Goal: Information Seeking & Learning: Learn about a topic

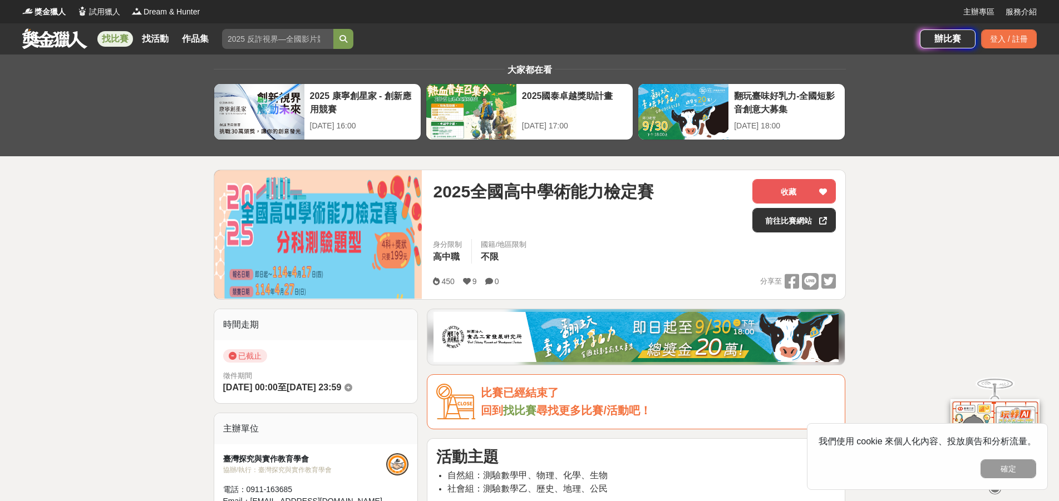
click at [110, 36] on link "找比賽" at bounding box center [115, 39] width 36 height 16
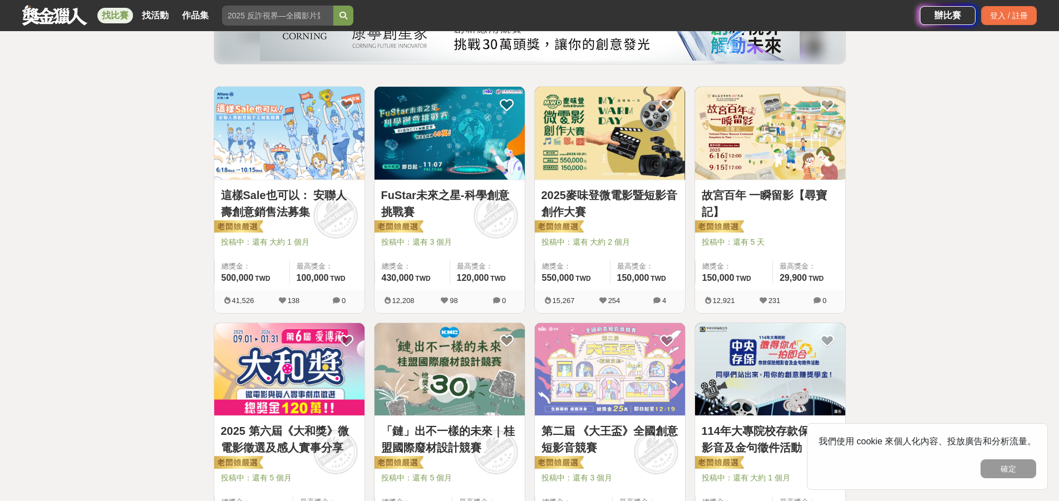
scroll to position [167, 0]
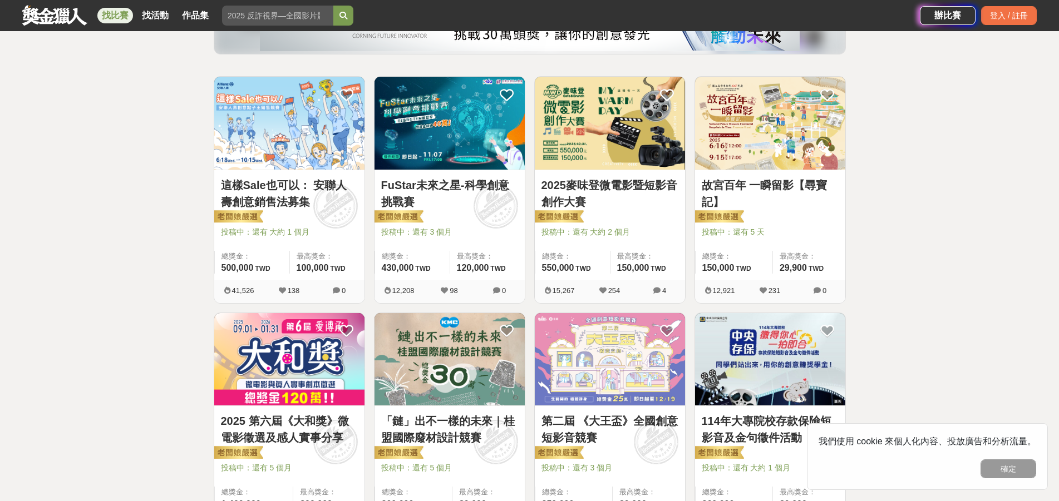
click at [615, 195] on link "2025麥味登微電影暨短影音創作大賽" at bounding box center [609, 193] width 137 height 33
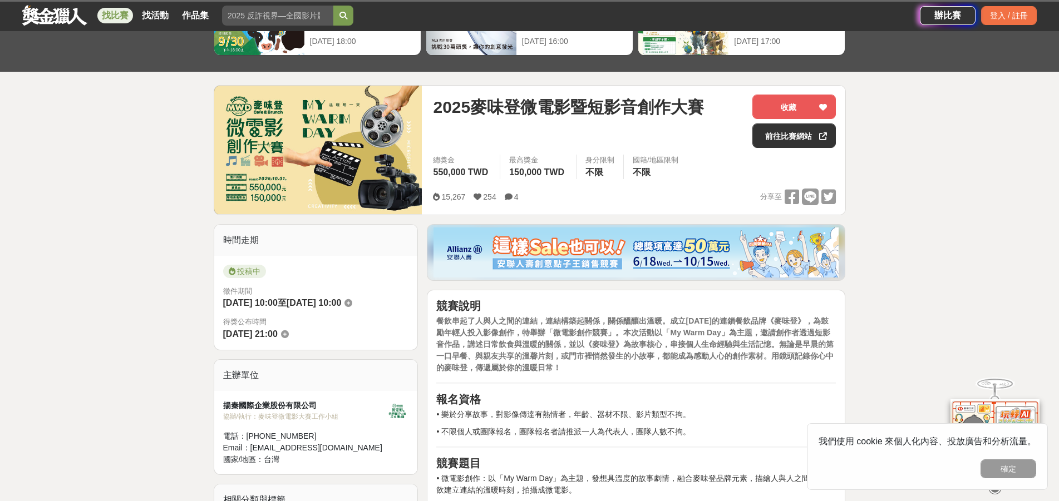
scroll to position [223, 0]
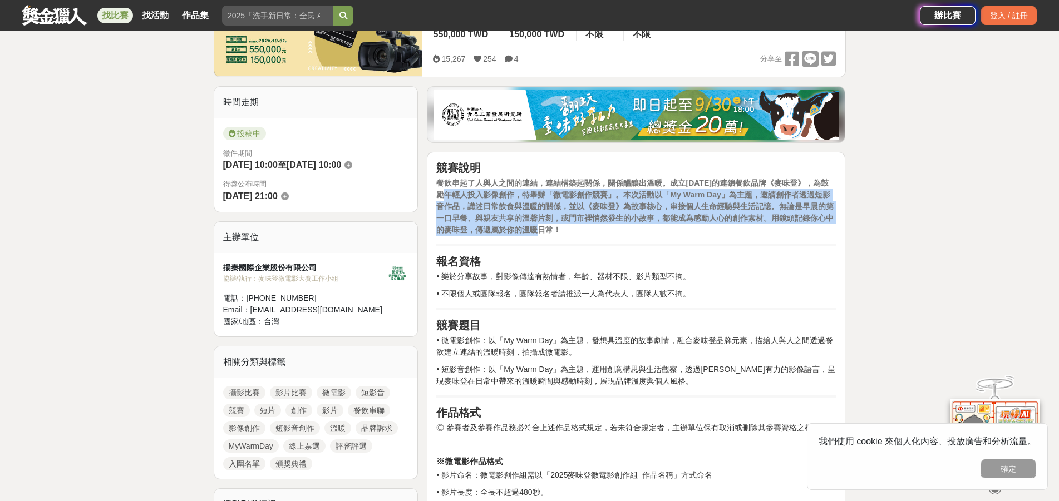
drag, startPoint x: 460, startPoint y: 194, endPoint x: 573, endPoint y: 228, distance: 118.1
click at [573, 228] on p "餐飲串起了人與人之間的連結，連結構築起關係，關係醞釀出溫暖。成立39年的連鎖餐飲品牌《麥味登》，為鼓勵年輕人投入影像創作，特舉辦「微電影創作競賽」。本次活動以…" at bounding box center [636, 207] width 400 height 58
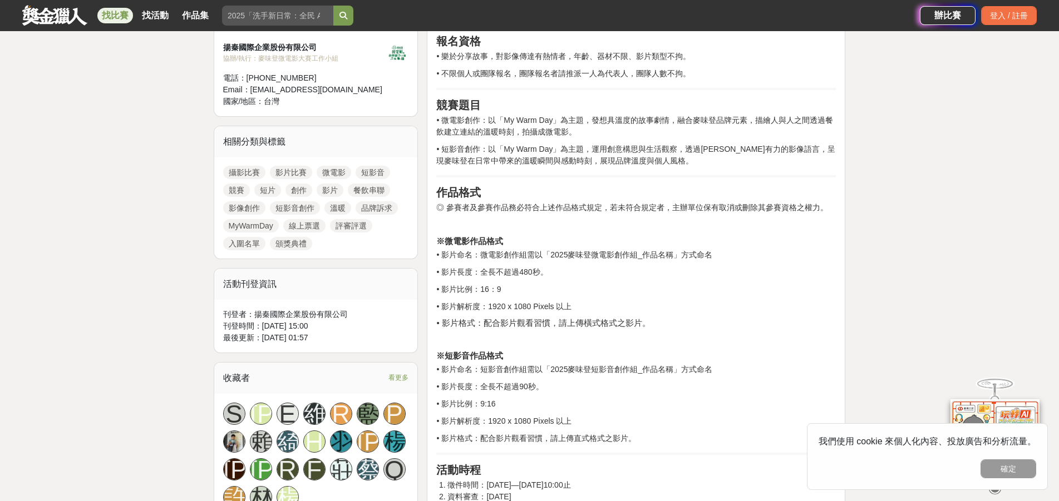
scroll to position [445, 0]
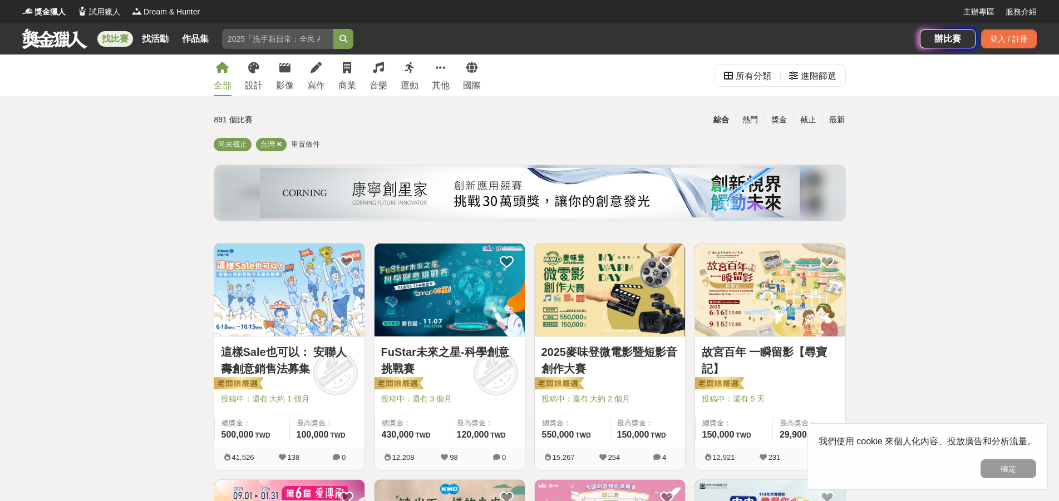
click at [298, 147] on span "重置條件" at bounding box center [305, 144] width 29 height 8
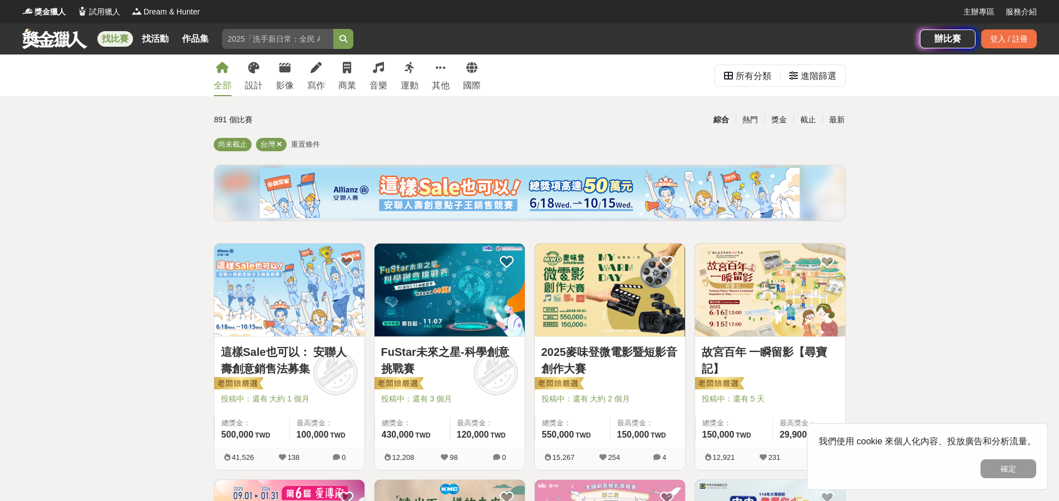
click at [300, 141] on span "重置條件" at bounding box center [305, 144] width 29 height 8
click at [741, 77] on div "所有分類" at bounding box center [754, 76] width 36 height 22
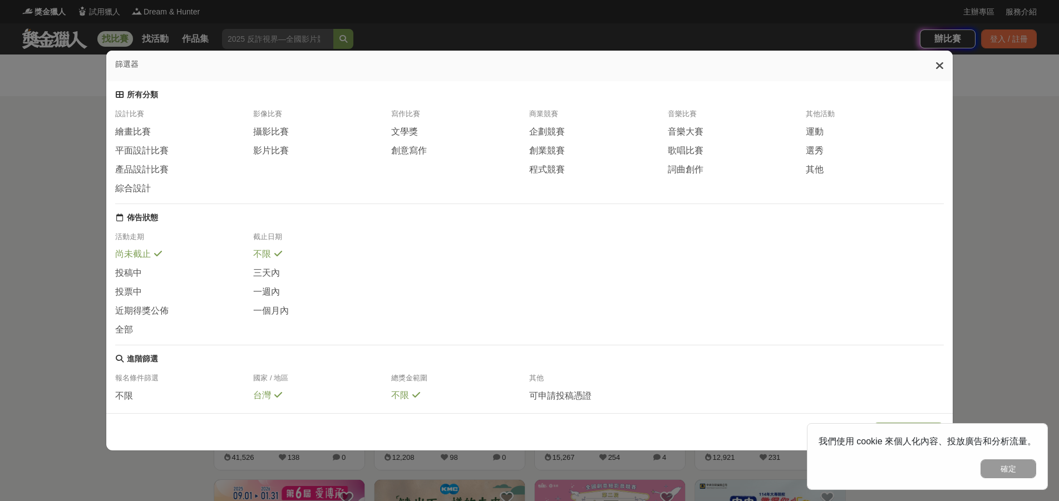
click at [958, 71] on div "篩選器 所有分類 設計比賽 繪畫比賽 平面設計比賽 產品設計比賽 綜合設計 影像比賽 攝影比賽 影片比賽 寫作比賽 文學獎 創意寫作 商業競賽 企劃競賽 創業…" at bounding box center [529, 250] width 1059 height 501
click at [946, 74] on div "篩選器" at bounding box center [529, 66] width 846 height 31
click at [952, 77] on div "篩選器" at bounding box center [529, 66] width 846 height 31
click at [943, 67] on icon at bounding box center [939, 65] width 8 height 11
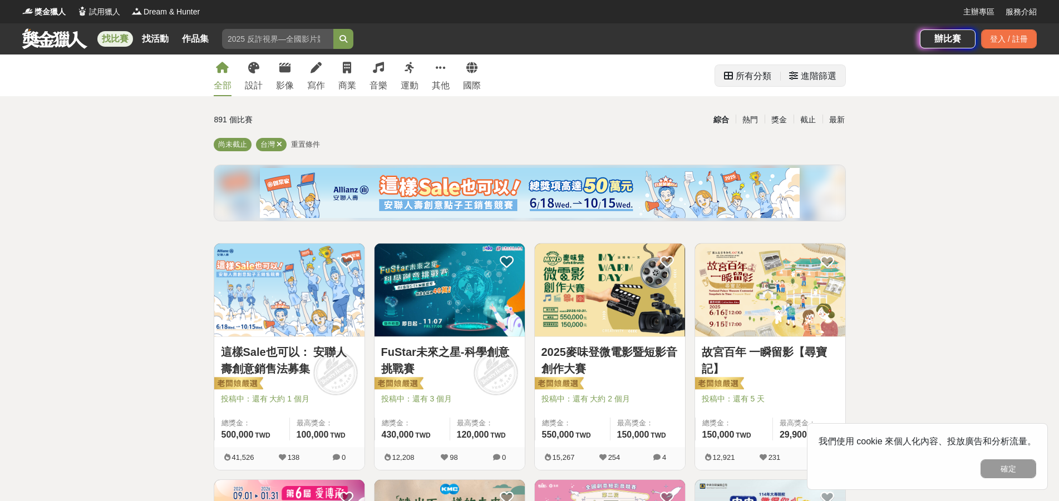
click at [831, 81] on div "進階篩選" at bounding box center [819, 76] width 36 height 22
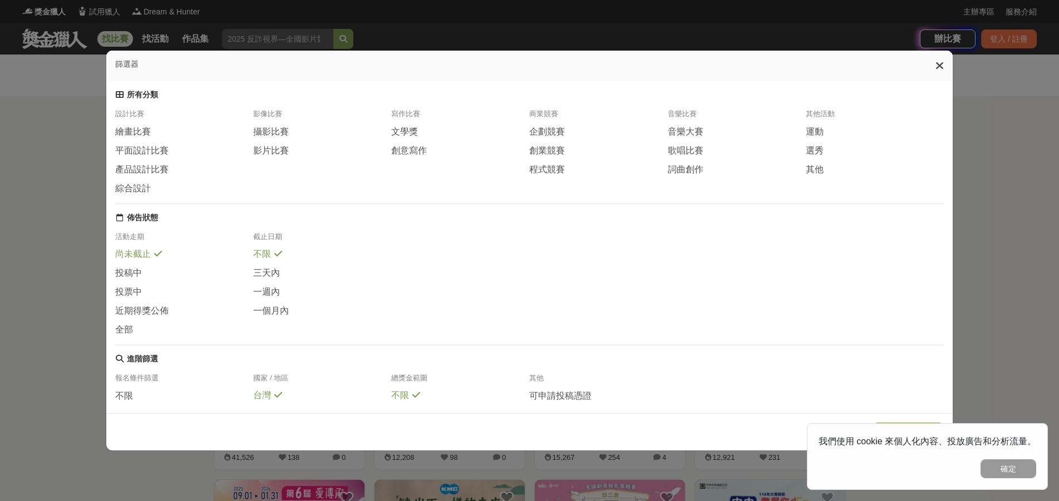
click at [141, 373] on div "報名條件篩選" at bounding box center [184, 381] width 138 height 17
click at [123, 383] on div "報名條件篩選" at bounding box center [184, 381] width 138 height 17
click at [125, 391] on span "不限" at bounding box center [124, 397] width 18 height 12
click at [126, 390] on span "不限" at bounding box center [124, 396] width 18 height 12
click at [143, 367] on div "進階篩選 報名條件篩選 不限 國小 國中 高中 大學及研究所 社會人士 國家 / 地區 台灣 國際 全部 總獎金範圍 不限 5 萬以下 5 ~ 15 萬 15…" at bounding box center [529, 429] width 828 height 151
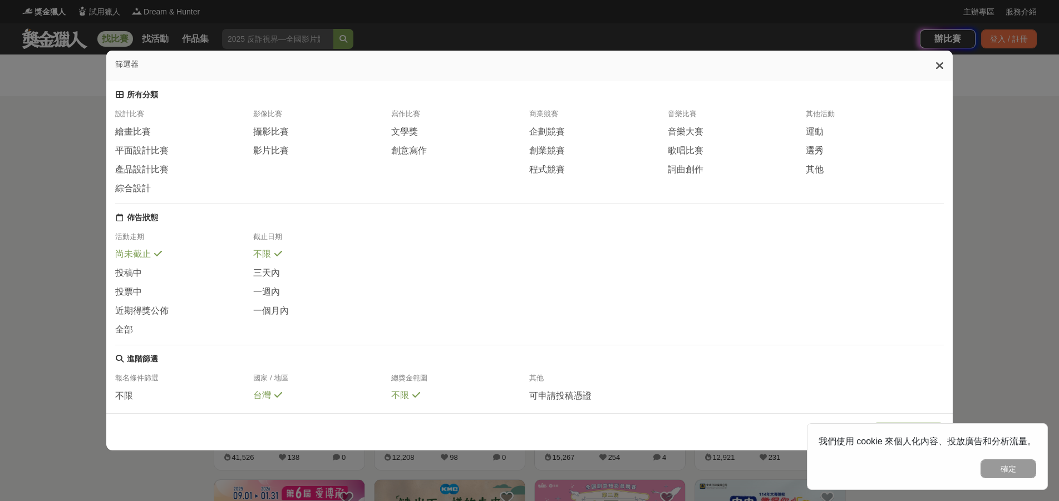
click at [155, 366] on div "進階篩選 報名條件篩選 不限 國小 國中 高中 大學及研究所 社會人士 國家 / 地區 台灣 國際 全部 總獎金範圍 不限 5 萬以下 5 ~ 15 萬 15…" at bounding box center [529, 429] width 828 height 151
click at [156, 374] on div "報名條件篩選" at bounding box center [184, 381] width 138 height 17
click at [139, 354] on div "進階篩選" at bounding box center [142, 359] width 31 height 10
click at [126, 391] on span "不限" at bounding box center [124, 397] width 18 height 12
click at [136, 391] on icon at bounding box center [140, 395] width 8 height 9
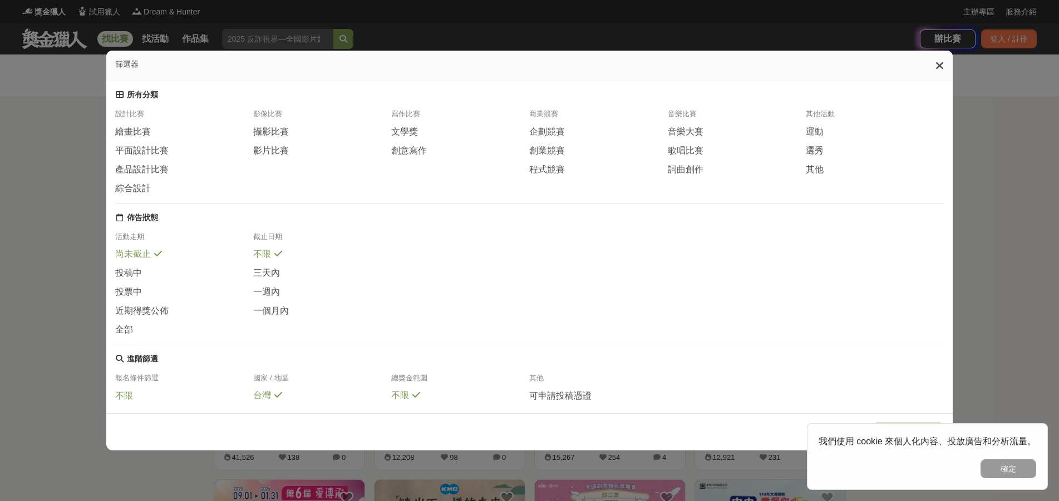
drag, startPoint x: 117, startPoint y: 354, endPoint x: 152, endPoint y: 347, distance: 36.3
click at [117, 355] on icon at bounding box center [120, 359] width 8 height 8
click at [952, 62] on div "篩選器" at bounding box center [529, 66] width 846 height 31
click at [944, 64] on icon at bounding box center [939, 65] width 8 height 11
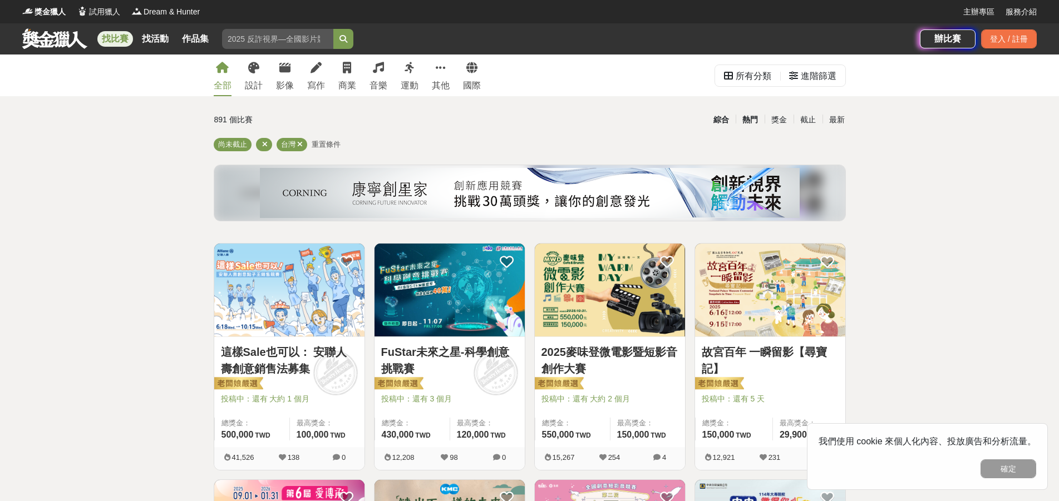
click at [756, 116] on div "熱門" at bounding box center [750, 119] width 29 height 19
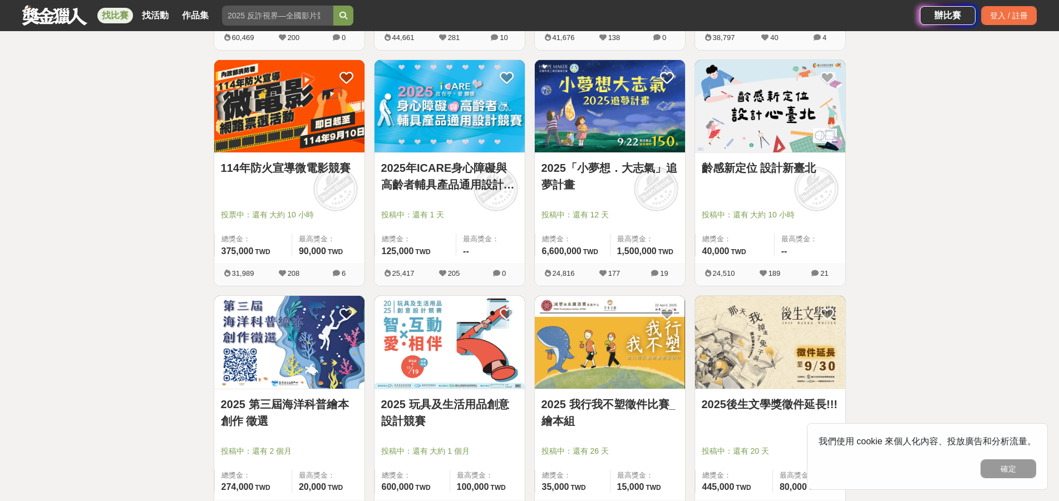
scroll to position [167, 0]
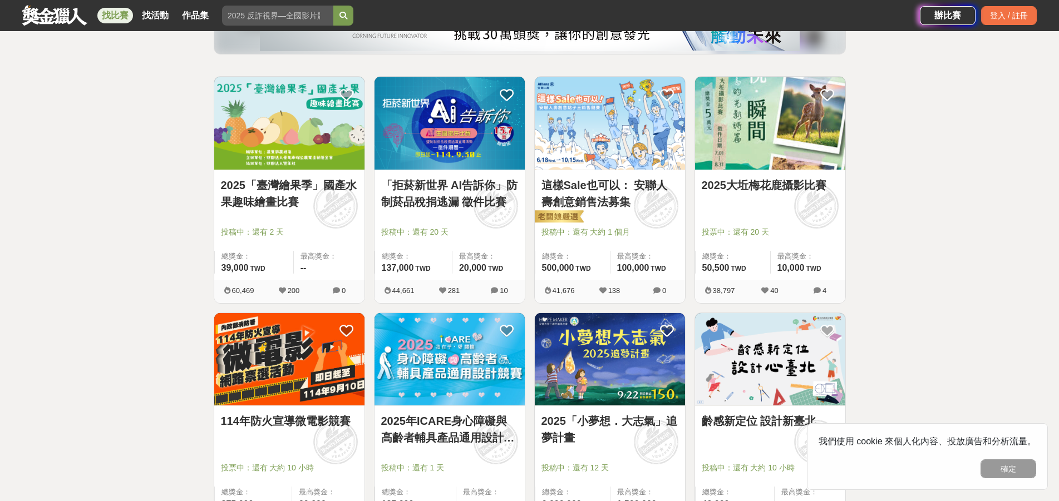
click at [426, 146] on img at bounding box center [449, 123] width 150 height 93
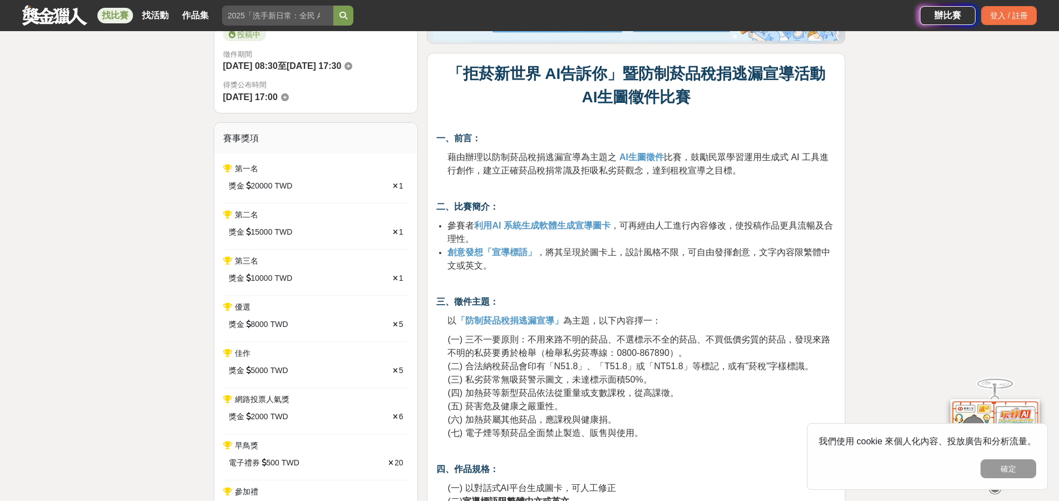
scroll to position [334, 0]
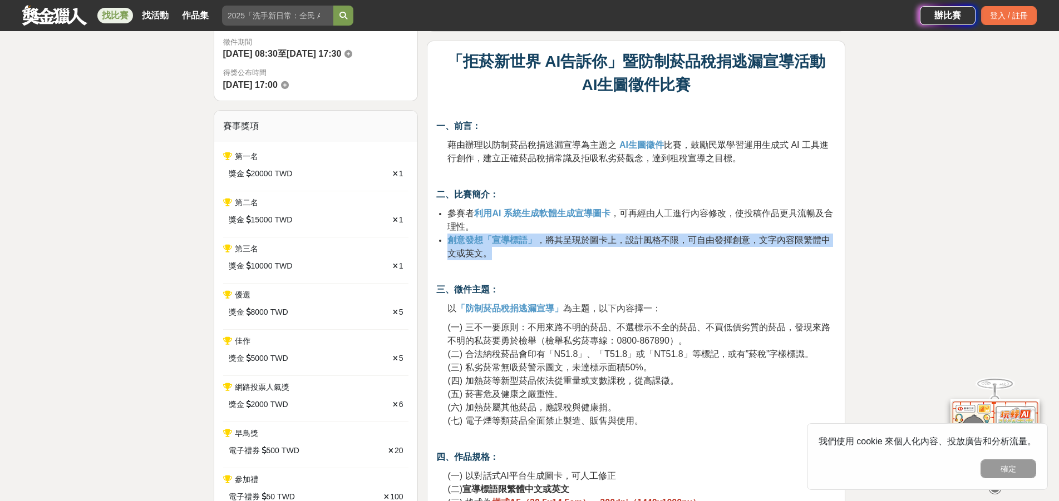
drag, startPoint x: 481, startPoint y: 223, endPoint x: 660, endPoint y: 249, distance: 181.0
click at [660, 249] on ul "參賽者 利用AI 系統生成軟體生成宣導圖卡 ，可再經由人工進行內容修改，使投稿作品更具流暢及合理性。 創意發想「宣導標語」 ，將其呈現於圖卡上，設計風格不限，…" at bounding box center [636, 233] width 400 height 53
click at [653, 250] on li "創意發想「宣導標語」 ，將其呈現於圖卡上，設計風格不限，可自由發揮創意，文字內容限繁體中文或英文。" at bounding box center [641, 247] width 388 height 27
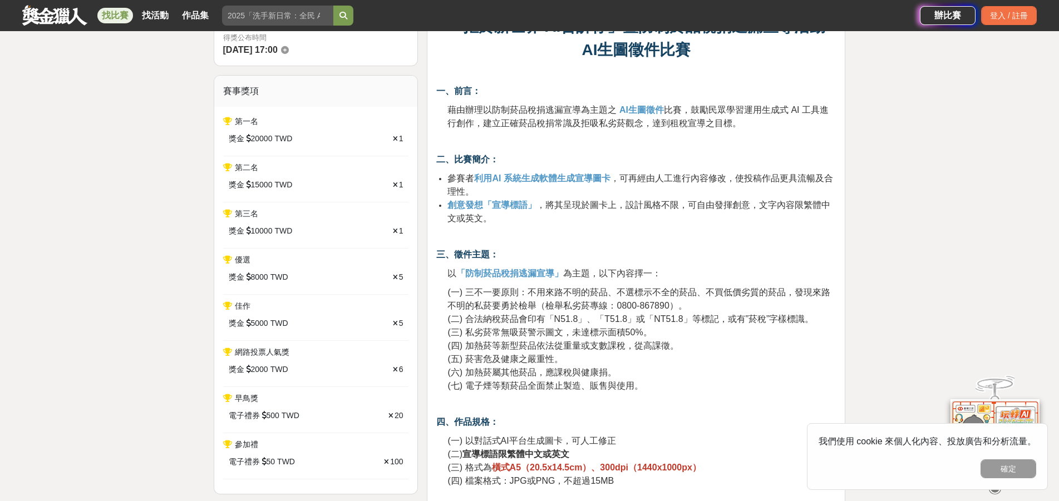
scroll to position [445, 0]
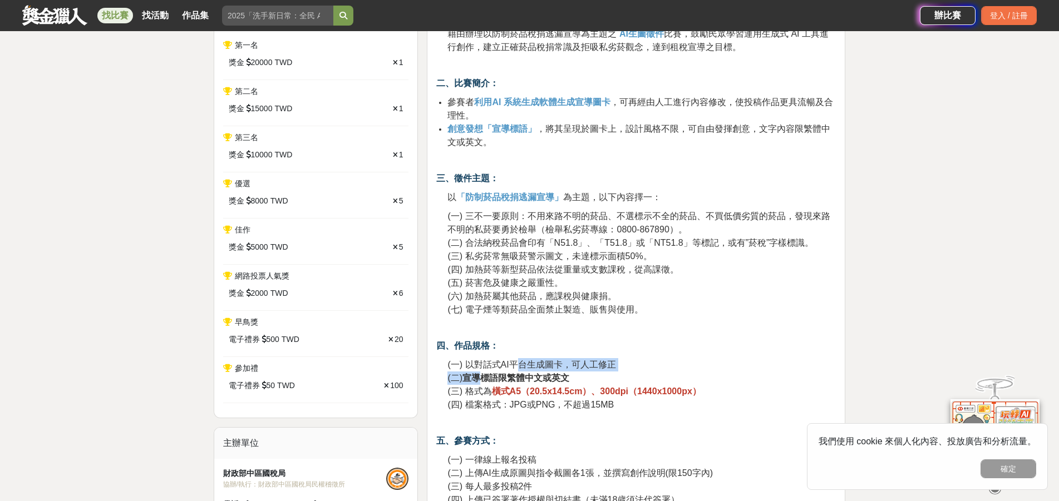
drag, startPoint x: 484, startPoint y: 377, endPoint x: 519, endPoint y: 370, distance: 35.3
click at [519, 370] on p "(一) 以對話式AI平台生成圖卡，可人工修正 (二) 宣導標語限繁體中文或英文 (三) 格式為 橫式A5（20.5x14.5cm）、300dpi（1440x1…" at bounding box center [641, 384] width 388 height 53
drag, startPoint x: 505, startPoint y: 374, endPoint x: 494, endPoint y: 374, distance: 11.1
click at [495, 374] on strong "宣導標語限繁體中文或英文" at bounding box center [515, 377] width 107 height 9
drag, startPoint x: 488, startPoint y: 367, endPoint x: 561, endPoint y: 375, distance: 73.9
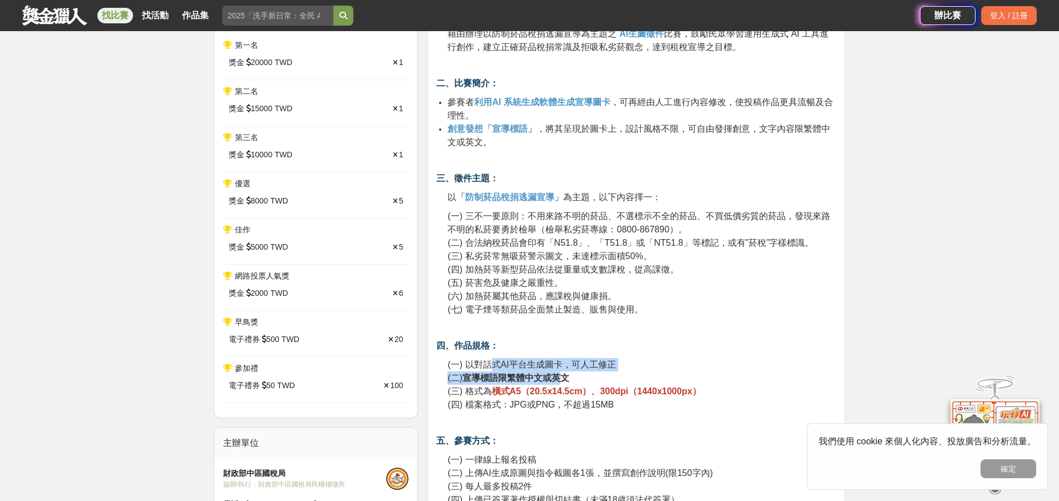
click at [561, 375] on p "(一) 以對話式AI平台生成圖卡，可人工修正 (二) 宣導標語限繁體中文或英文 (三) 格式為 橫式A5（20.5x14.5cm）、300dpi（1440x1…" at bounding box center [641, 384] width 388 height 53
click at [551, 380] on strong "宣導標語限繁體中文或英文" at bounding box center [515, 377] width 107 height 9
click at [558, 377] on strong "宣導標語限繁體中文或英文" at bounding box center [515, 377] width 107 height 9
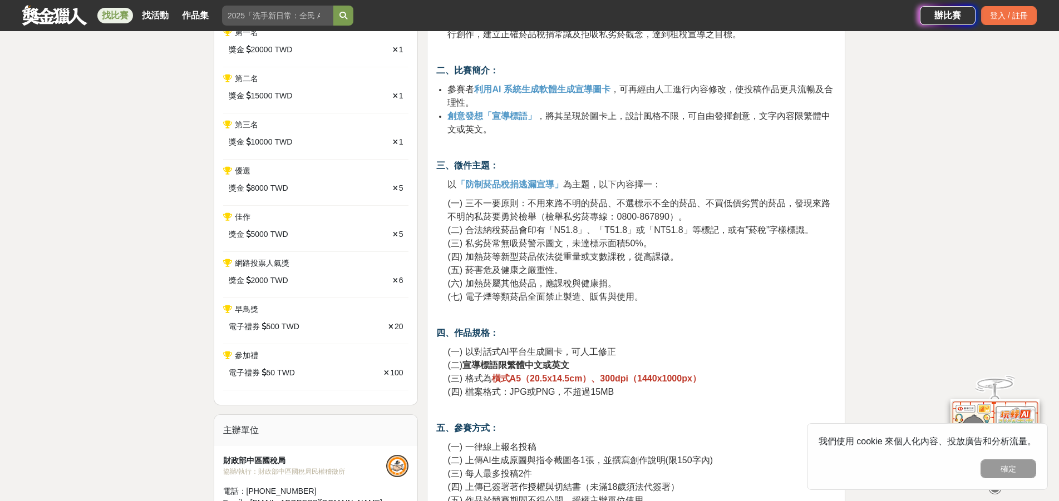
scroll to position [501, 0]
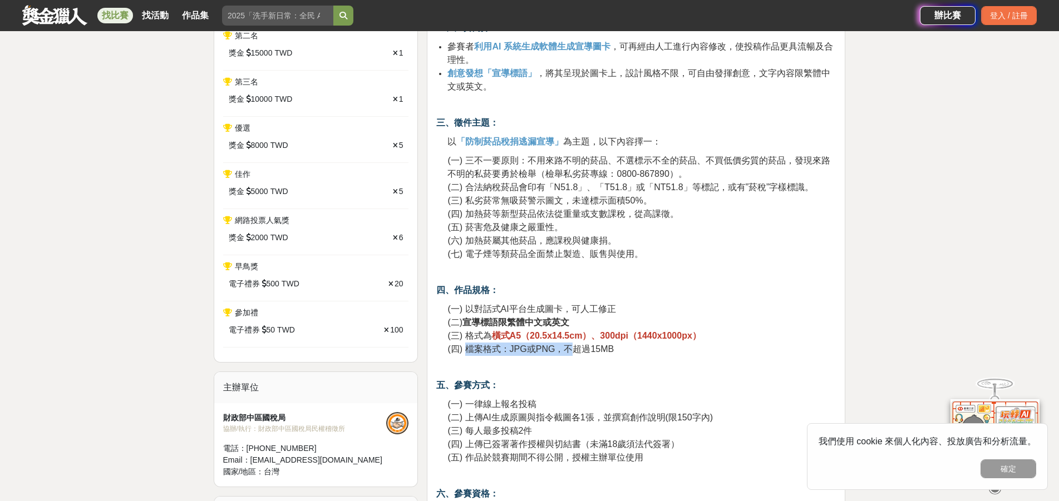
drag, startPoint x: 466, startPoint y: 343, endPoint x: 572, endPoint y: 348, distance: 106.4
click at [572, 348] on p "(一) 以對話式AI平台生成圖卡，可人工修正 (二) 宣導標語限繁體中文或英文 (三) 格式為 橫式A5（20.5x14.5cm）、300dpi（1440x1…" at bounding box center [641, 329] width 388 height 53
drag, startPoint x: 493, startPoint y: 312, endPoint x: 516, endPoint y: 309, distance: 23.1
click at [516, 309] on span "(一) 以對話式AI平台生成圖卡，可人工修正" at bounding box center [531, 308] width 168 height 9
drag, startPoint x: 507, startPoint y: 335, endPoint x: 587, endPoint y: 334, distance: 79.6
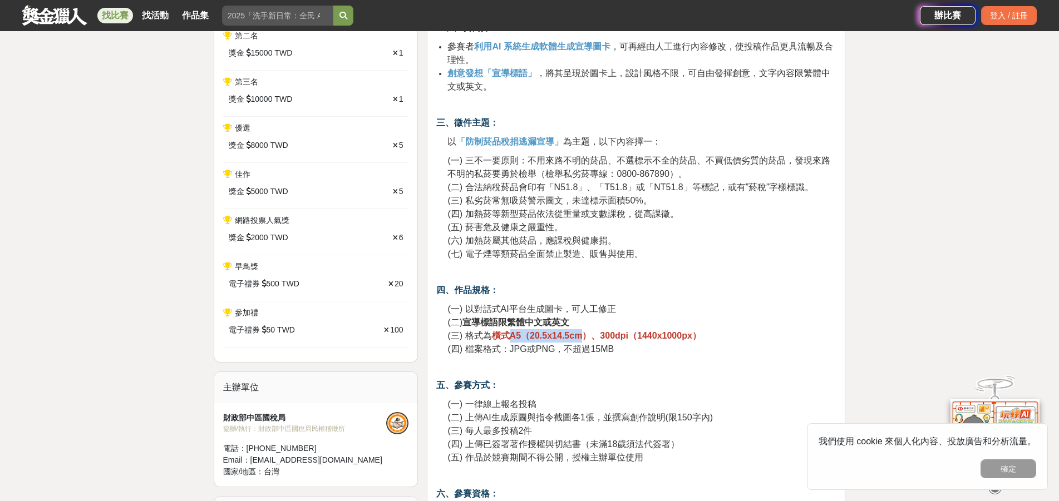
click at [587, 334] on strong "橫式A5（20.5x14.5cm）、300dpi（1440x1000px）" at bounding box center [596, 335] width 209 height 9
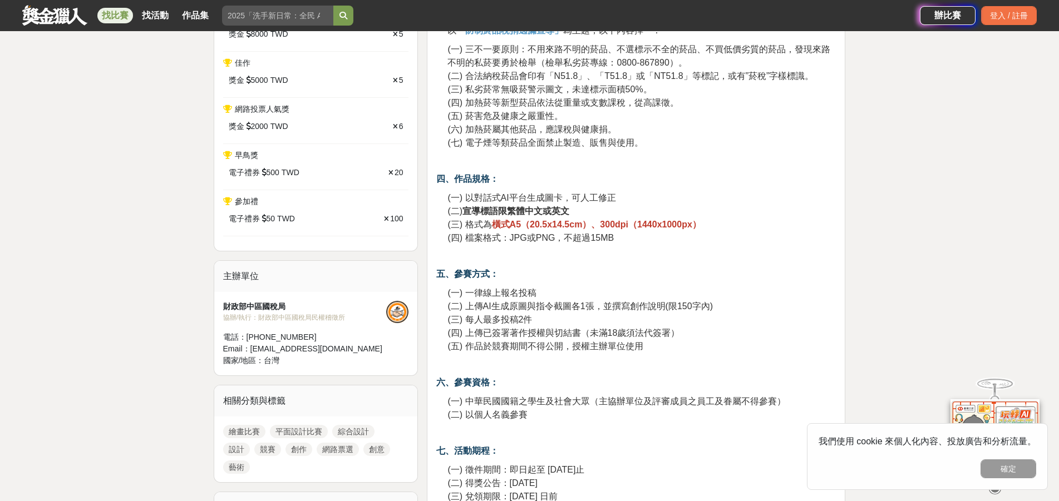
drag, startPoint x: 560, startPoint y: 329, endPoint x: 538, endPoint y: 317, distance: 25.1
click at [559, 328] on span "(四) 上傳已簽署著作授權與切結書（未滿18歲須法代簽署）" at bounding box center [563, 332] width 232 height 9
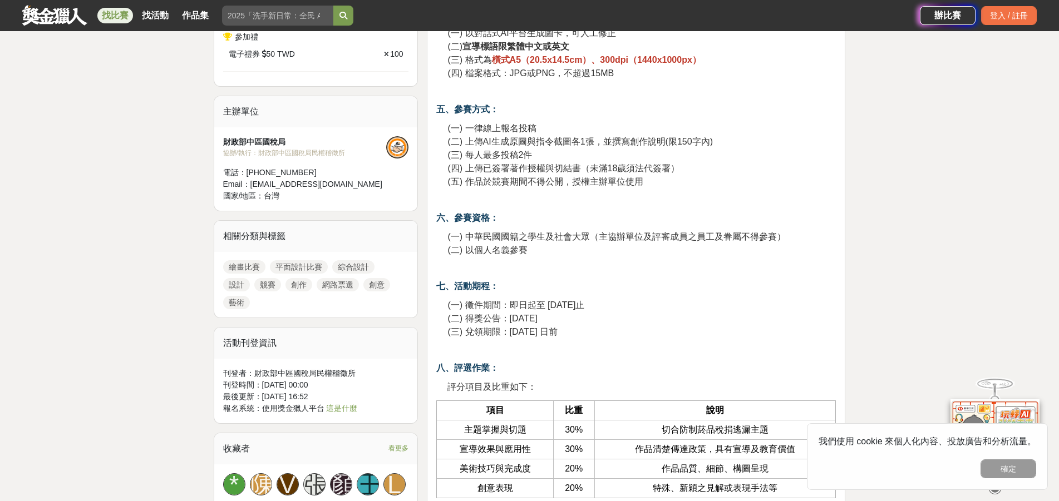
scroll to position [779, 0]
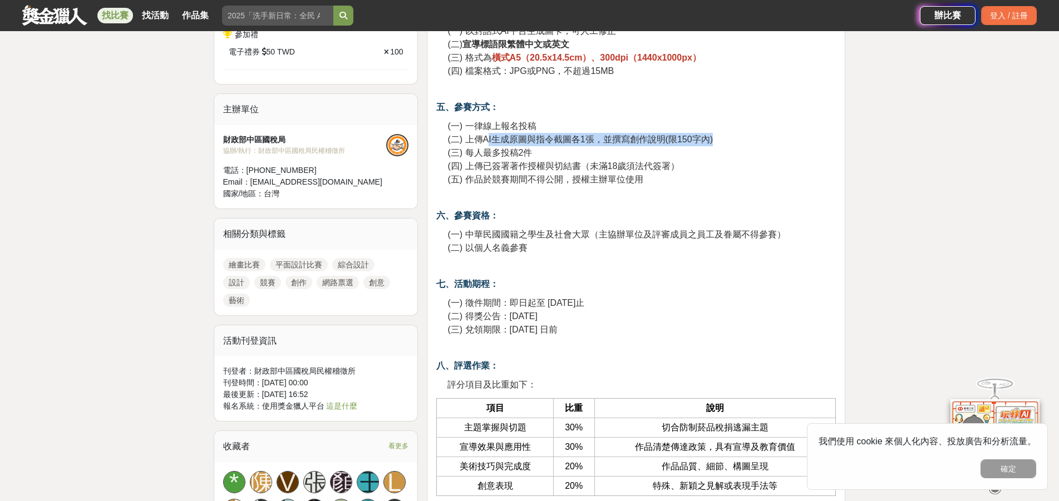
drag, startPoint x: 486, startPoint y: 141, endPoint x: 658, endPoint y: 173, distance: 174.7
click at [692, 159] on p "(一) 一律線上報名投稿 (二) 上傳AI生成原圖與指令截圖各1張，並撰寫創作說明(限150字內) (三) 每人最多投稿2件 (四) 上傳已簽署著作授權與切結…" at bounding box center [641, 153] width 388 height 67
click at [651, 174] on p "(一) 一律線上報名投稿 (二) 上傳AI生成原圖與指令截圖各1張，並撰寫創作說明(限150字內) (三) 每人最多投稿2件 (四) 上傳已簽署著作授權與切結…" at bounding box center [641, 153] width 388 height 67
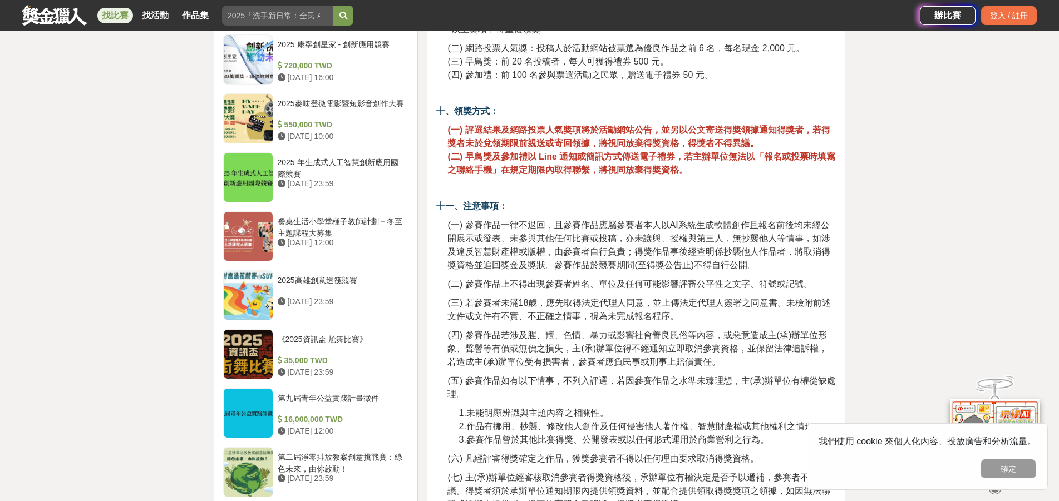
scroll to position [1280, 0]
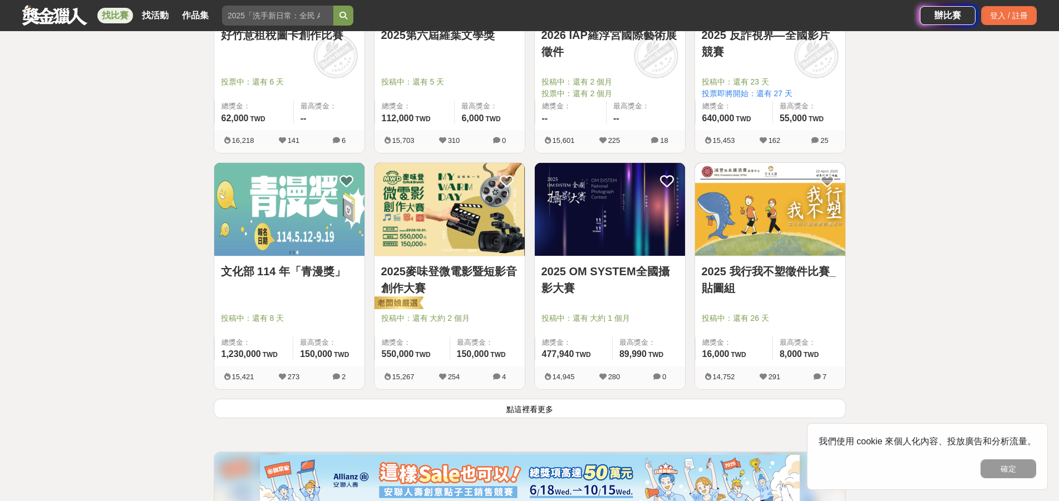
scroll to position [1265, 0]
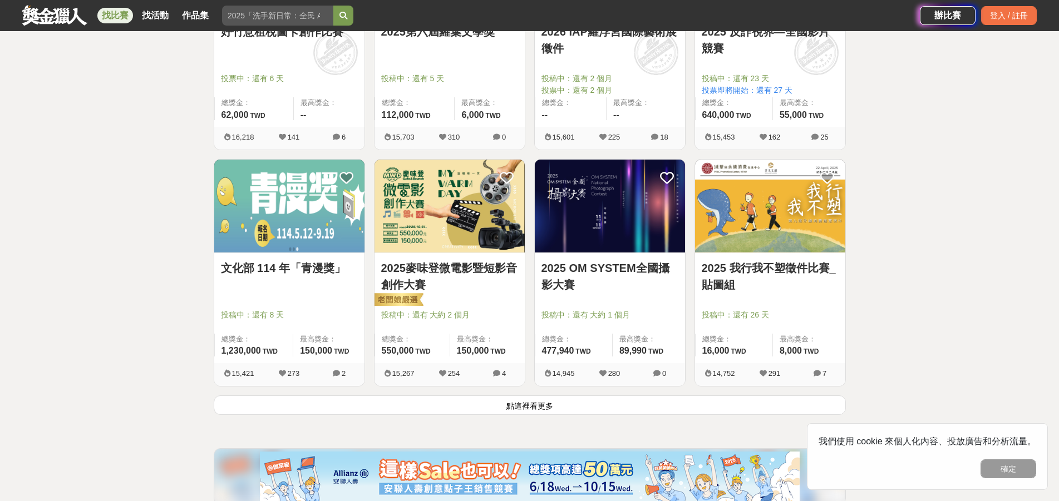
click at [570, 405] on button "點這裡看更多" at bounding box center [530, 405] width 632 height 19
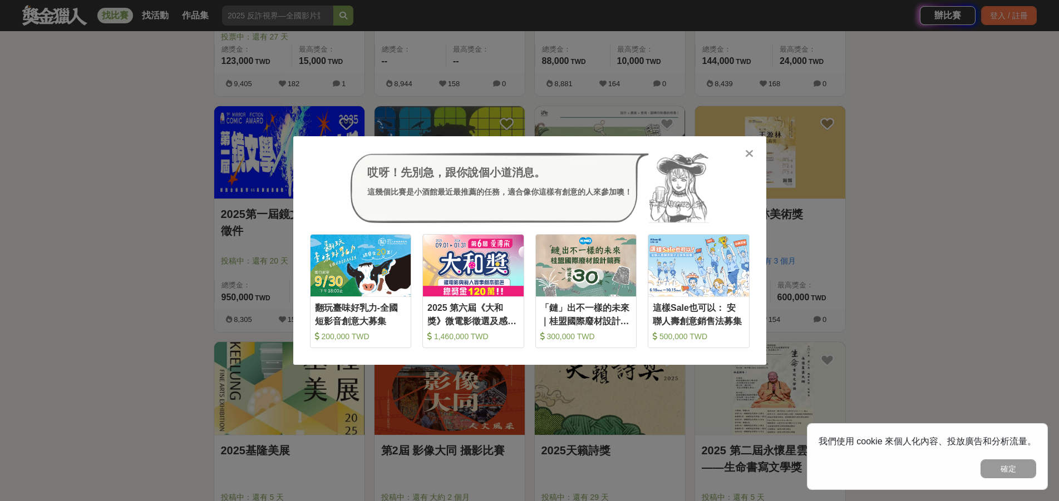
scroll to position [2265, 0]
click at [855, 175] on div "哎呀！先別急，跟你說個小道消息。 這幾個比賽是小酒館最近最推薦的任務，適合像你這樣有創意的人來參加噢！ 收藏 翻玩臺味好乳力-全國短影音創意大募集 200,0…" at bounding box center [529, 250] width 1059 height 501
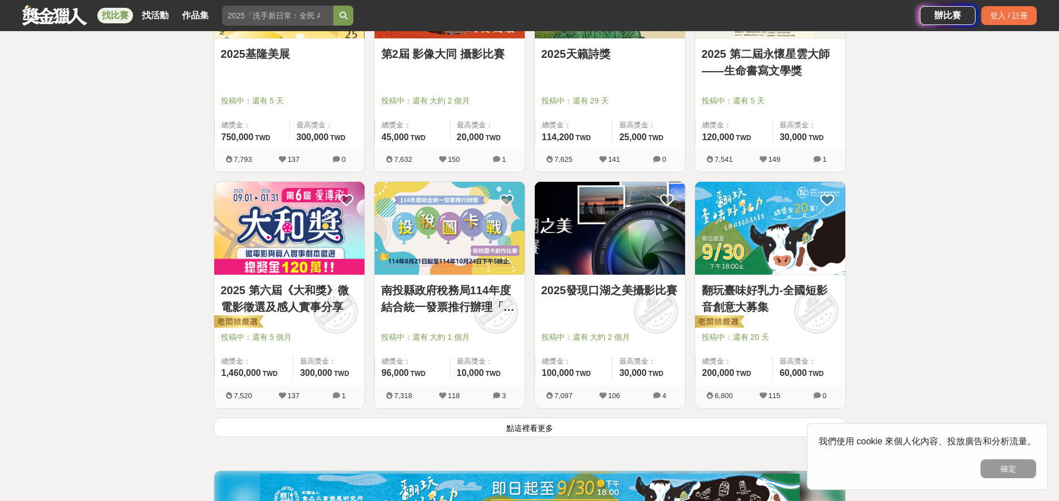
scroll to position [2665, 0]
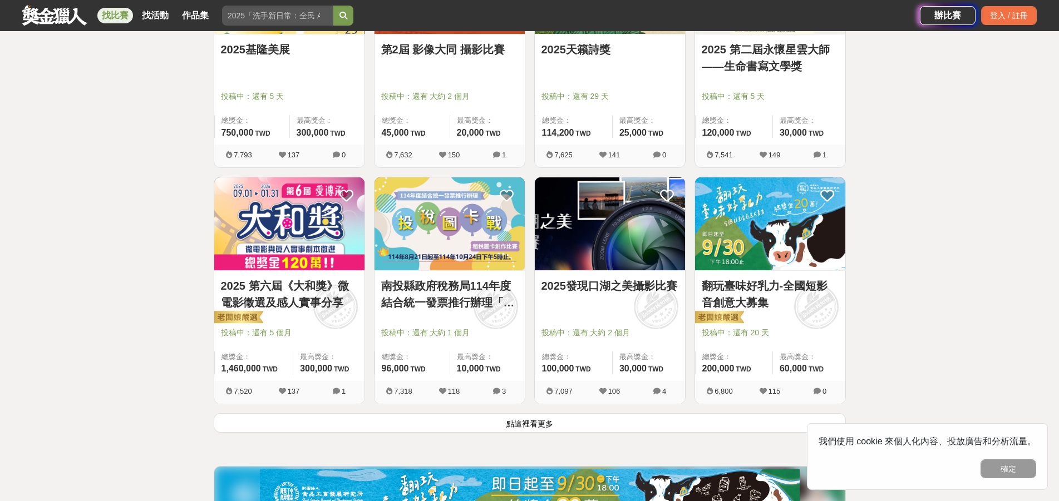
click at [585, 420] on button "點這裡看更多" at bounding box center [530, 422] width 632 height 19
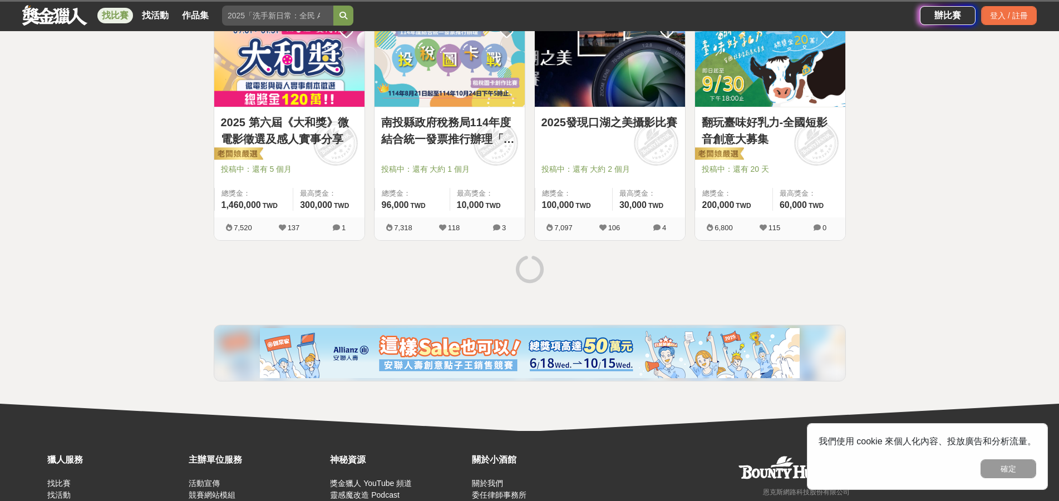
scroll to position [2832, 0]
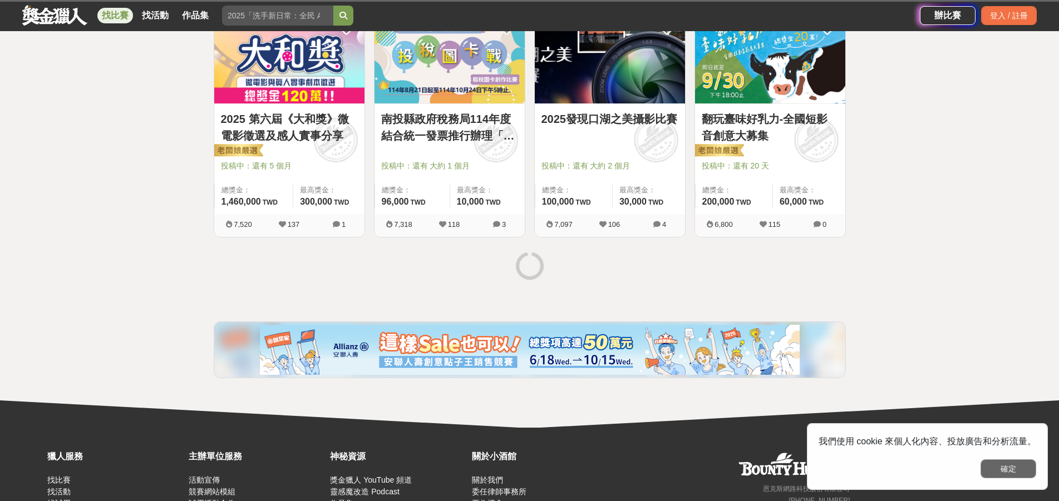
click at [1016, 462] on button "確定" at bounding box center [1008, 469] width 56 height 19
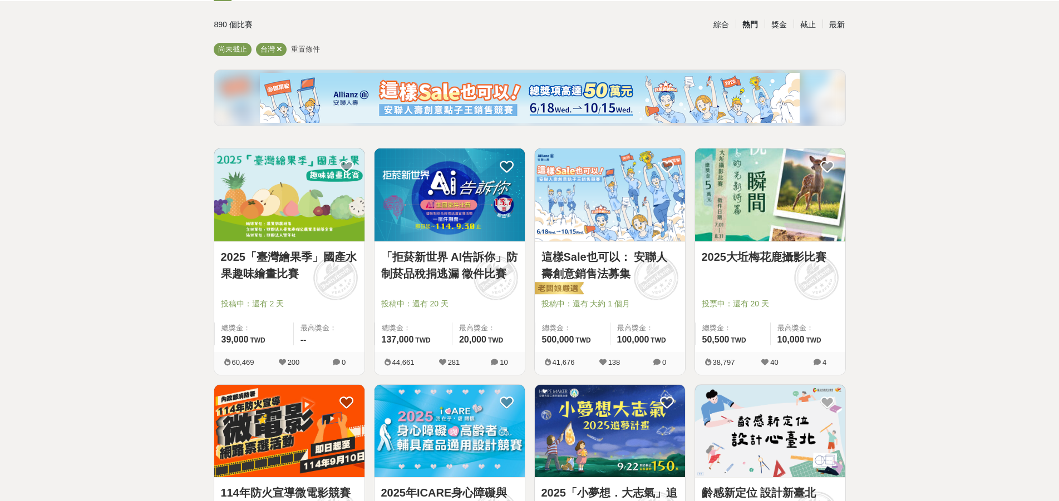
scroll to position [0, 0]
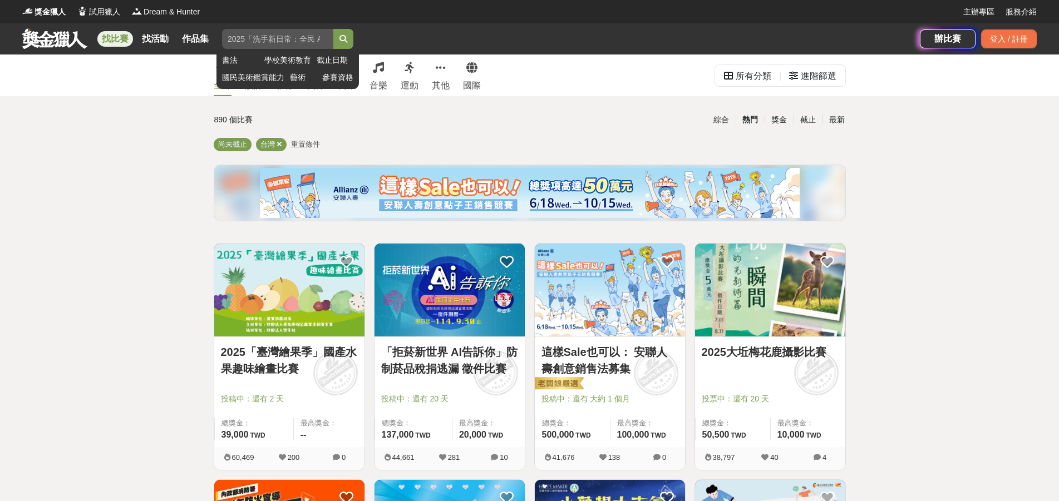
click at [303, 35] on input "search" at bounding box center [277, 39] width 111 height 20
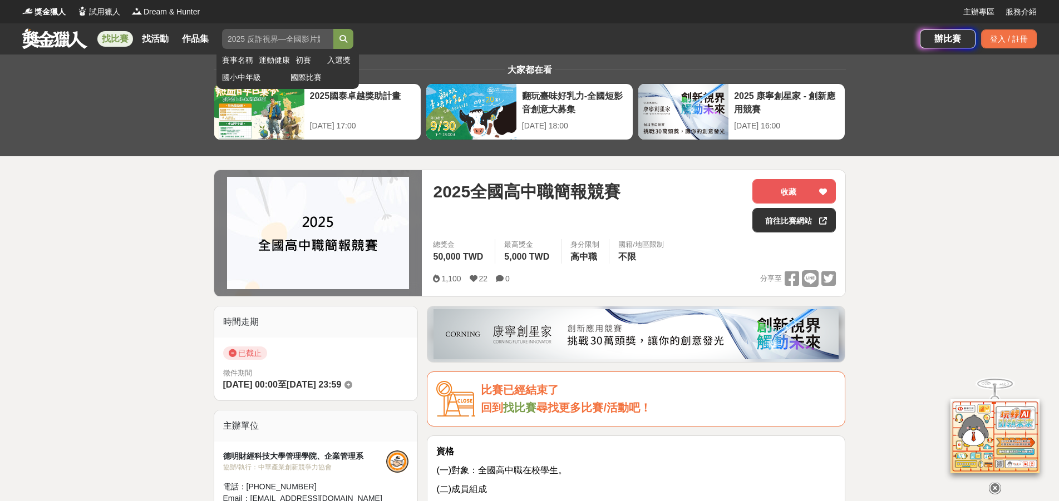
click at [289, 30] on input "search" at bounding box center [277, 39] width 111 height 20
type input "剛"
type input "高"
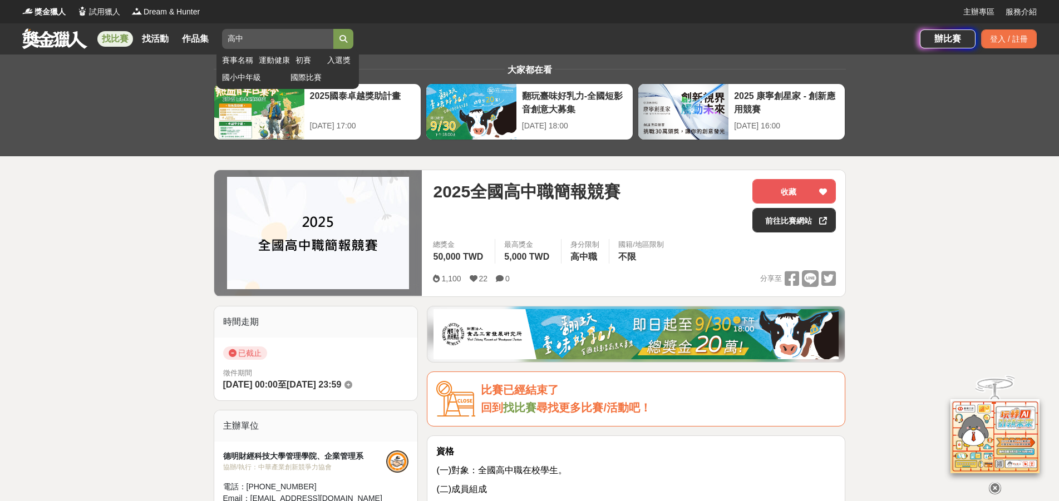
type input "高中"
click at [333, 29] on button "submit" at bounding box center [343, 39] width 20 height 20
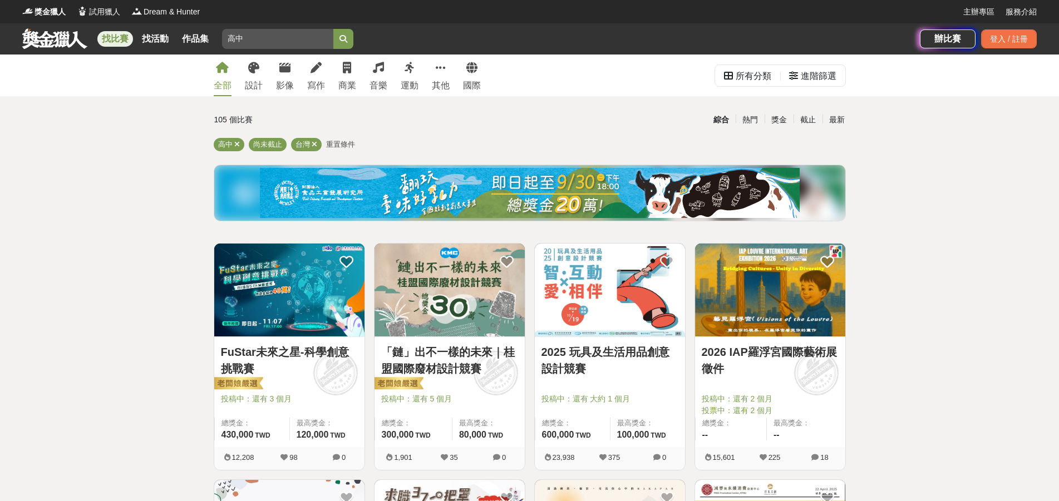
click at [478, 270] on img at bounding box center [449, 290] width 150 height 93
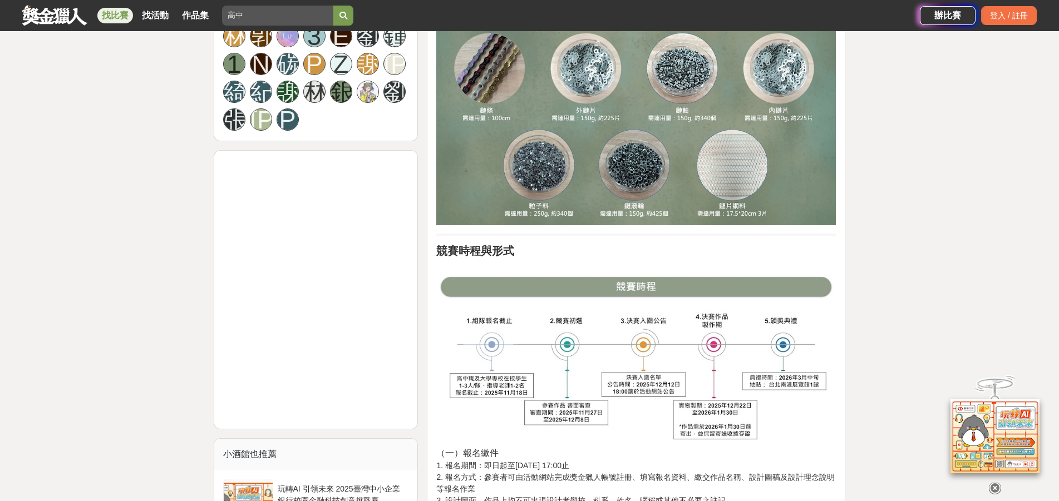
scroll to position [1002, 0]
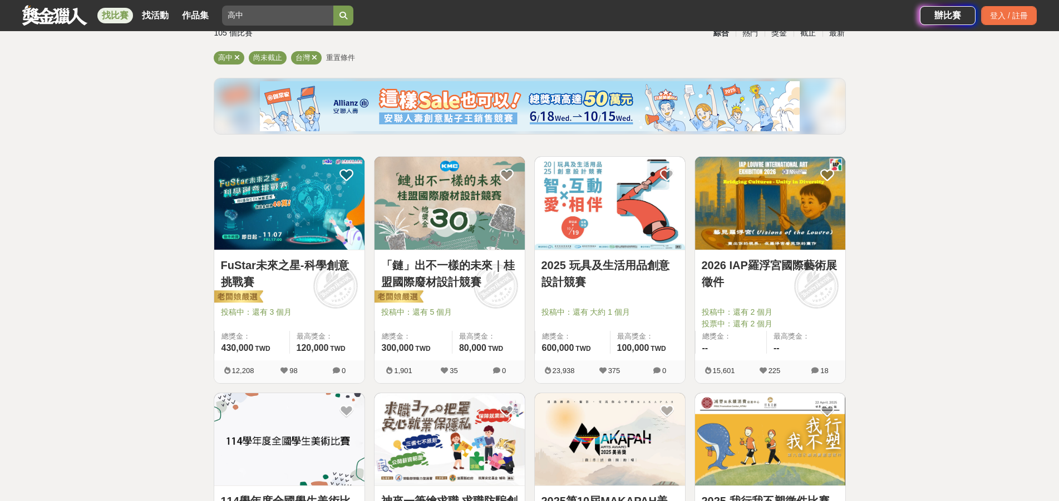
scroll to position [111, 0]
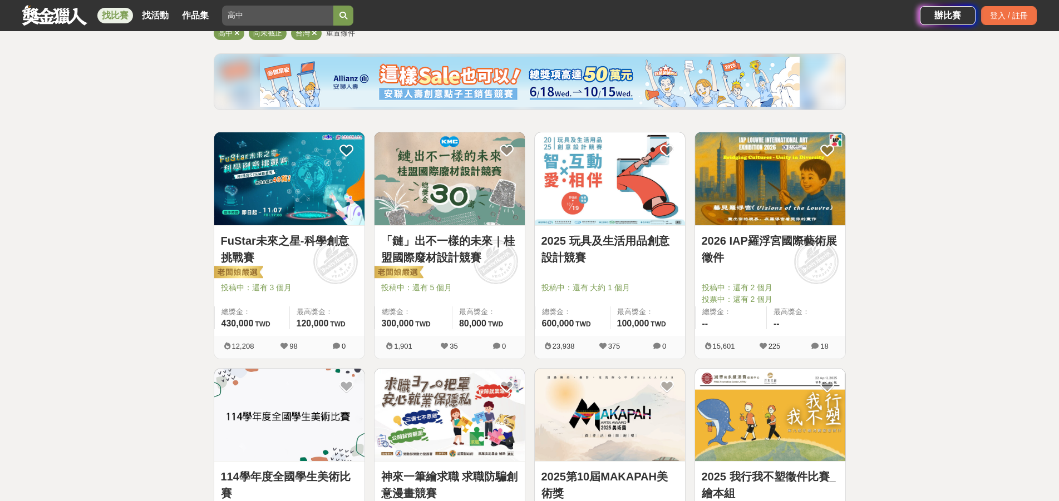
click at [635, 252] on link "2025 玩具及生活用品創意設計競賽" at bounding box center [609, 249] width 137 height 33
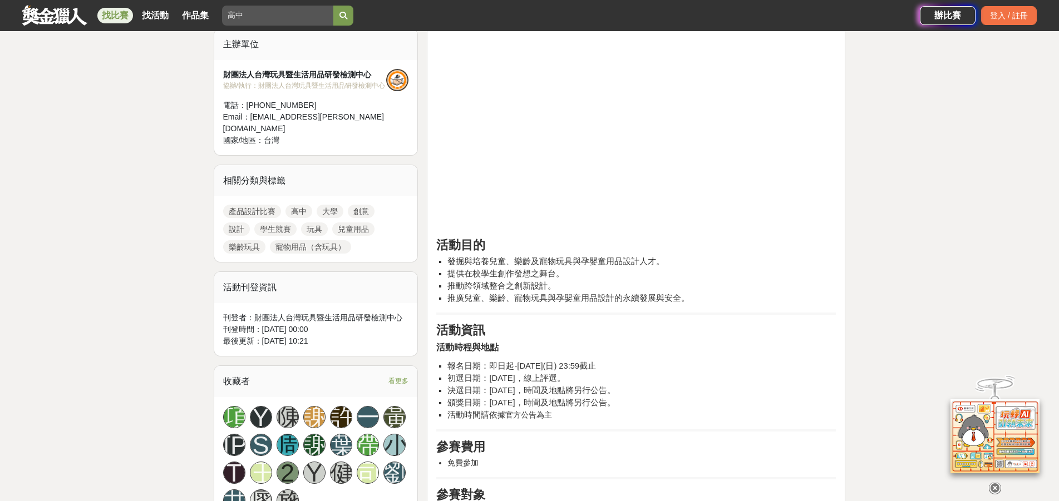
scroll to position [390, 0]
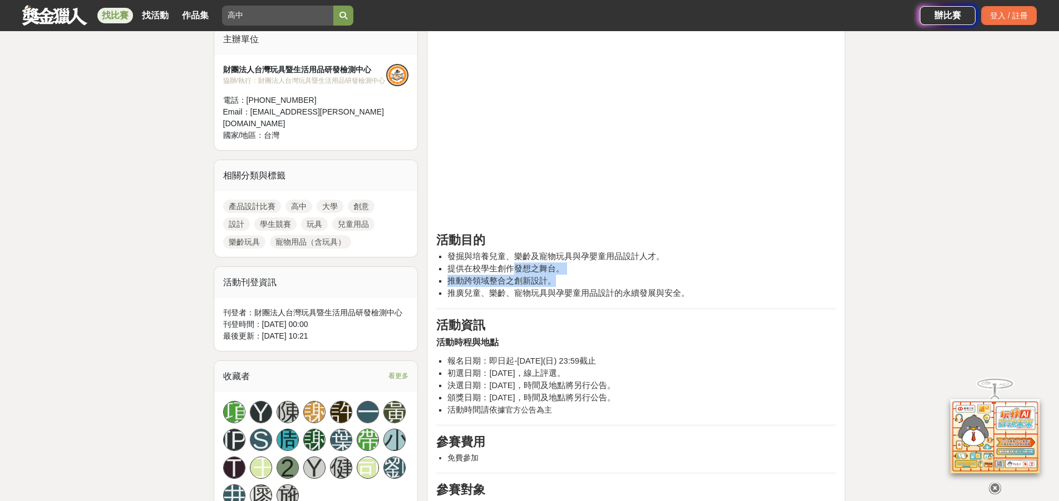
drag, startPoint x: 510, startPoint y: 272, endPoint x: 553, endPoint y: 275, distance: 43.0
click at [553, 275] on ul "發掘與培養兒童、樂齡及寵物玩具與孕嬰童用品設計人才。 提供在校學生創作發想之舞台。 推動跨領域整合之創新設計。 推廣兒童、樂齡、寵物玩具與孕嬰童用品設計的永續…" at bounding box center [636, 274] width 400 height 49
click at [536, 299] on li "推廣兒童、樂齡、寵物玩具與孕嬰童用品設計的永續發展與安全。" at bounding box center [641, 293] width 388 height 12
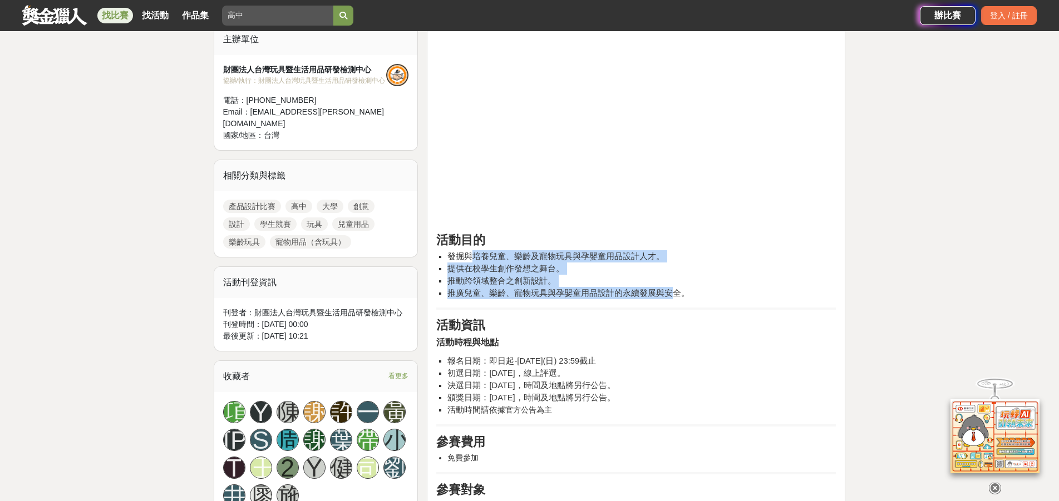
drag, startPoint x: 470, startPoint y: 259, endPoint x: 665, endPoint y: 287, distance: 197.4
click at [665, 287] on ul "發掘與培養兒童、樂齡及寵物玩具與孕嬰童用品設計人才。 提供在校學生創作發想之舞台。 推動跨領域整合之創新設計。 推廣兒童、樂齡、寵物玩具與孕嬰童用品設計的永續…" at bounding box center [636, 274] width 400 height 49
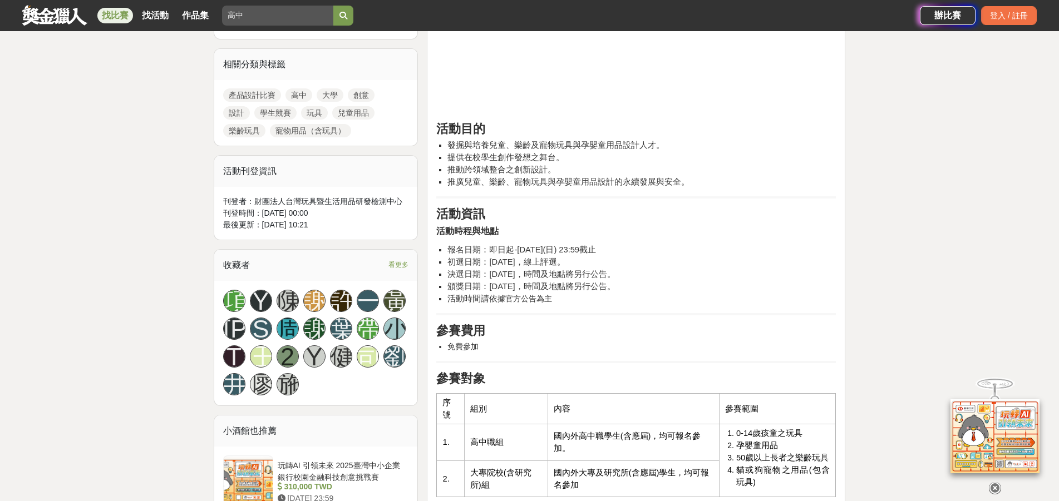
drag, startPoint x: 662, startPoint y: 285, endPoint x: 655, endPoint y: 274, distance: 13.3
click at [659, 280] on li "頒獎日期：114年11月，時間及地點將另行公告。" at bounding box center [641, 286] width 388 height 12
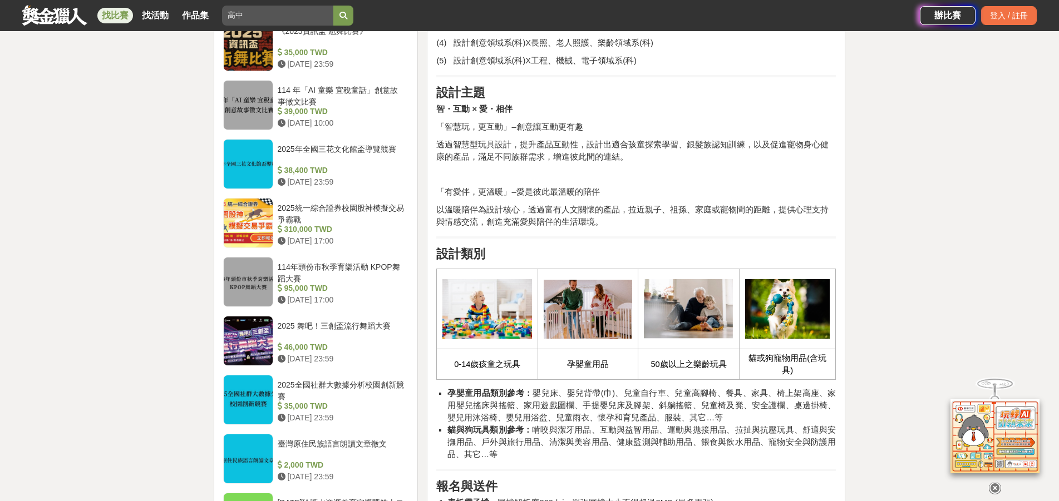
scroll to position [1113, 0]
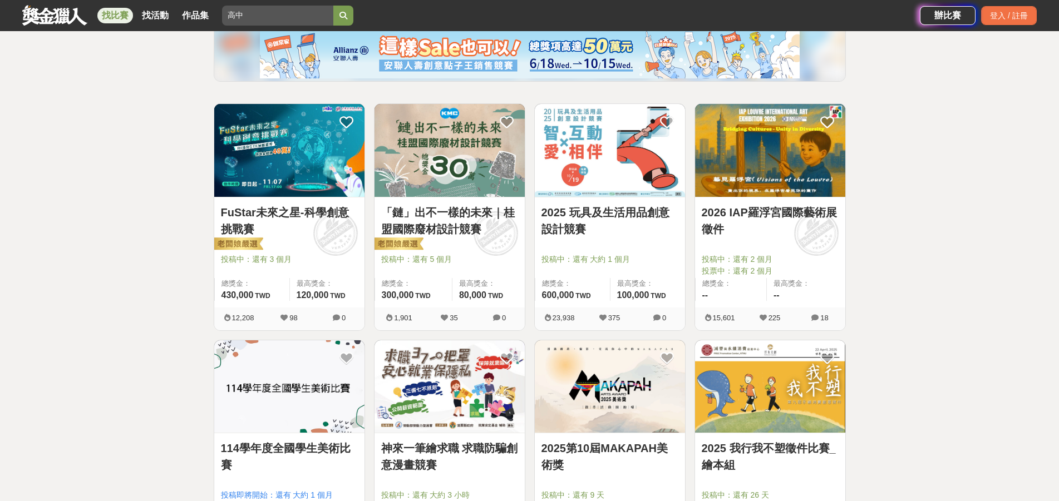
scroll to position [223, 0]
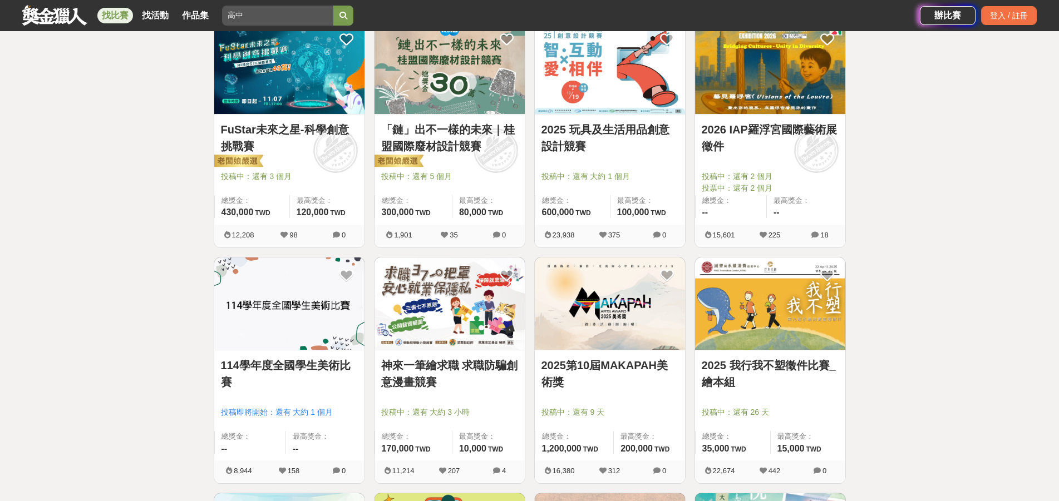
click at [754, 135] on link "2026 IAP羅浮宮國際藝術展徵件" at bounding box center [770, 137] width 137 height 33
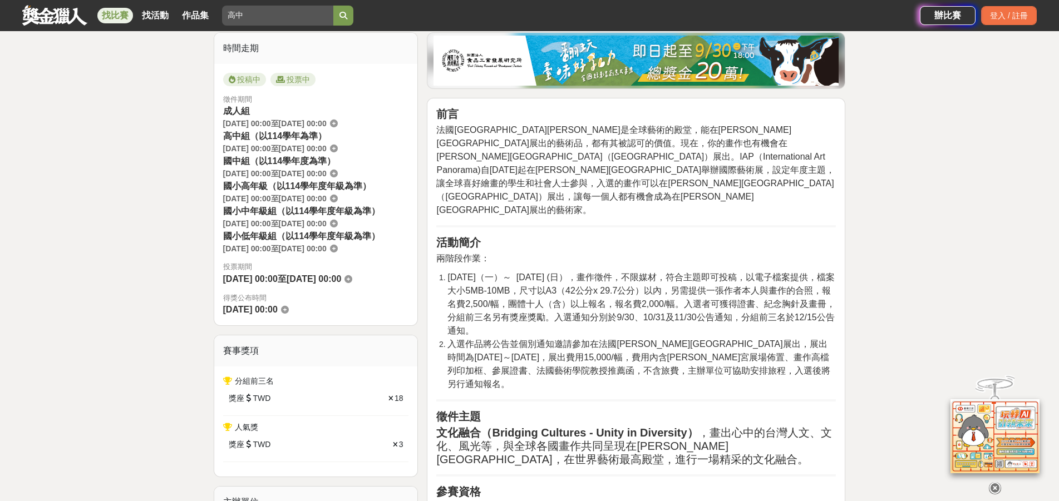
scroll to position [278, 0]
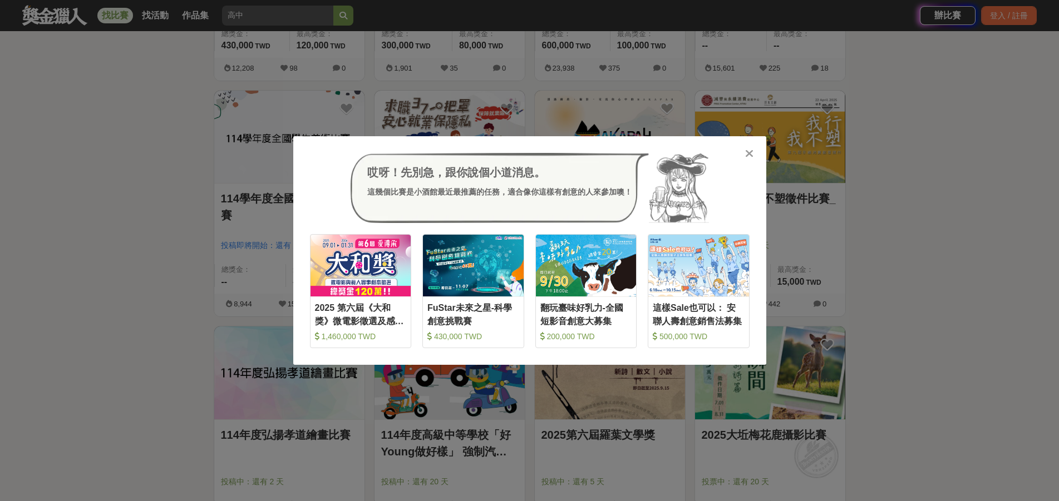
scroll to position [334, 0]
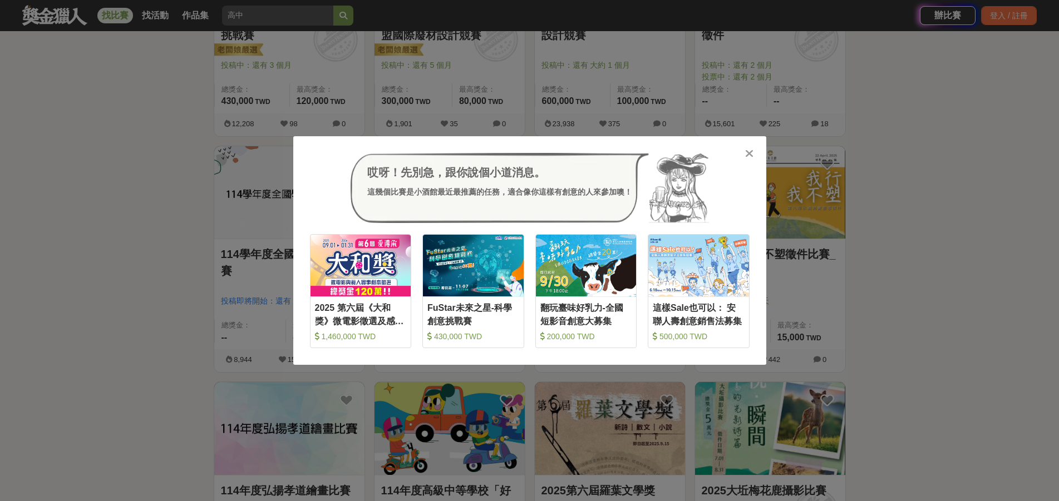
drag, startPoint x: 647, startPoint y: 65, endPoint x: 566, endPoint y: 80, distance: 82.1
click at [643, 66] on div "哎呀！先別急，跟你說個小道消息。 這幾個比賽是小酒館最近最推薦的任務，適合像你這樣有創意的人來參加噢！ 收藏 2025 第六屆《大和獎》微電影徵選及感人實事分…" at bounding box center [529, 250] width 1059 height 501
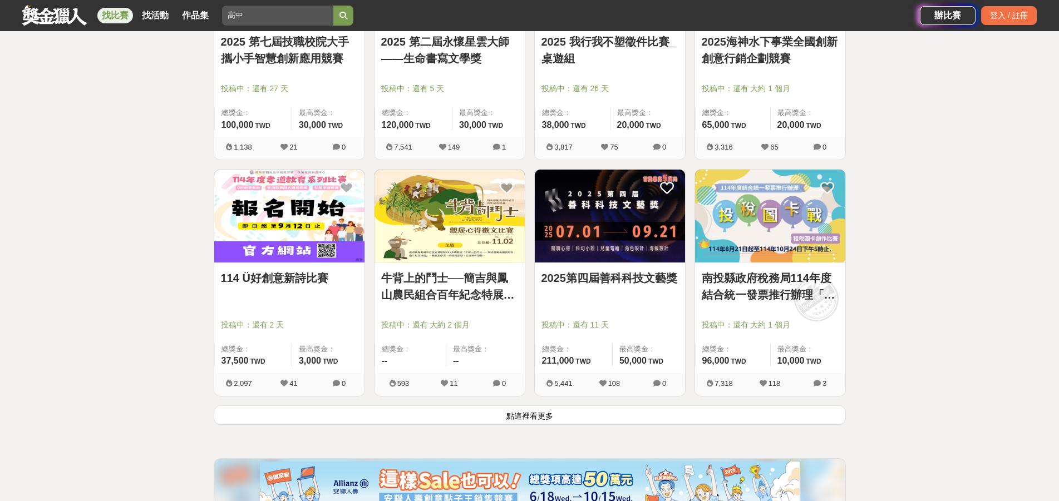
scroll to position [1280, 0]
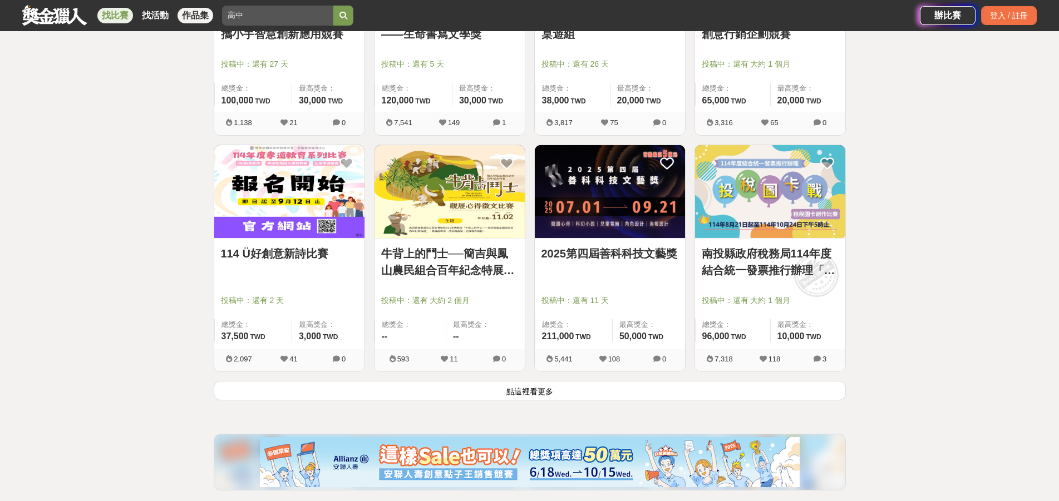
click at [197, 8] on link "作品集" at bounding box center [196, 16] width 36 height 16
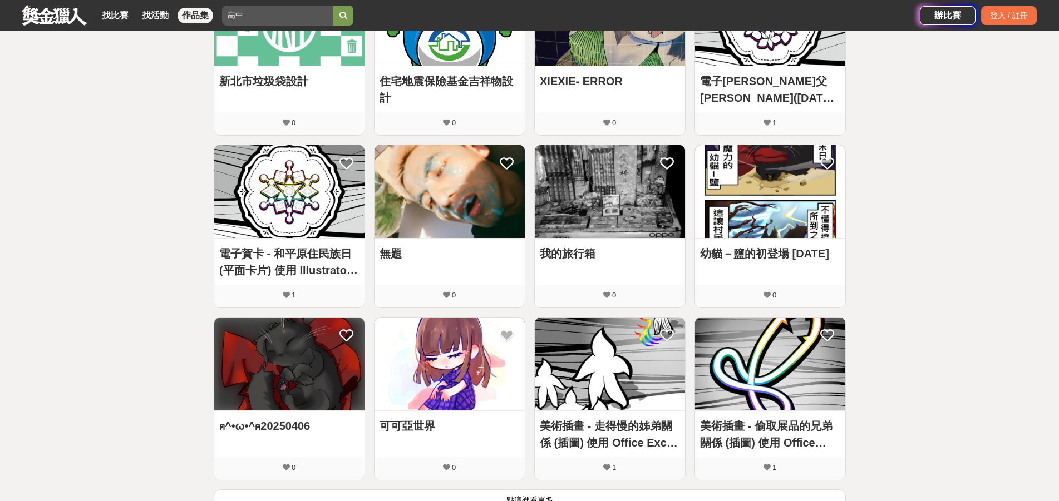
scroll to position [635, 0]
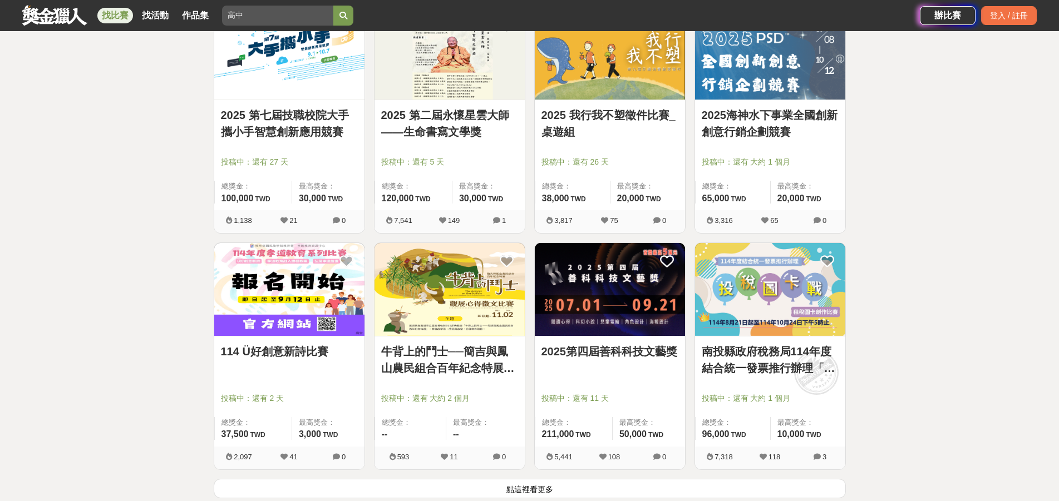
scroll to position [1265, 0]
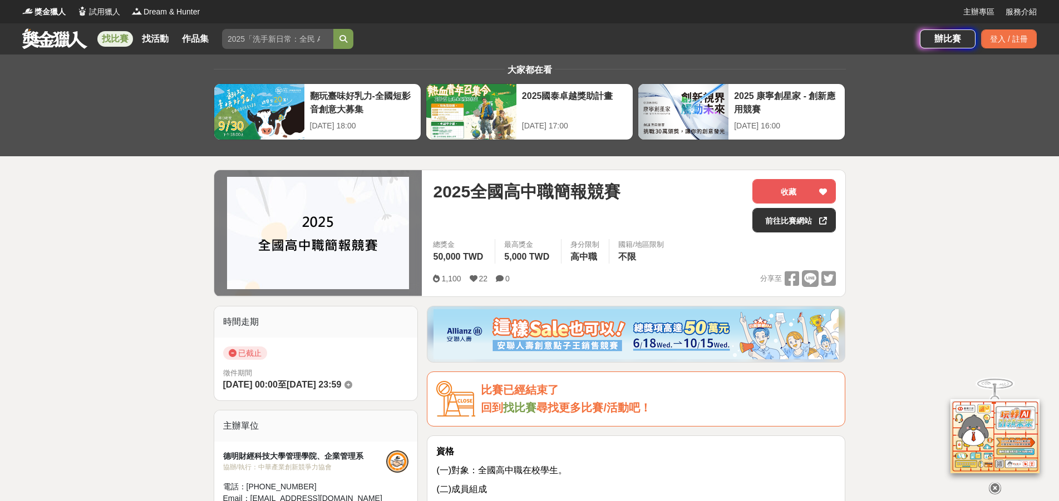
drag, startPoint x: 129, startPoint y: 29, endPoint x: 120, endPoint y: 40, distance: 13.0
click at [129, 30] on div "找比賽 找活動 作品集" at bounding box center [157, 38] width 120 height 31
click at [120, 40] on link "找比賽" at bounding box center [115, 39] width 36 height 16
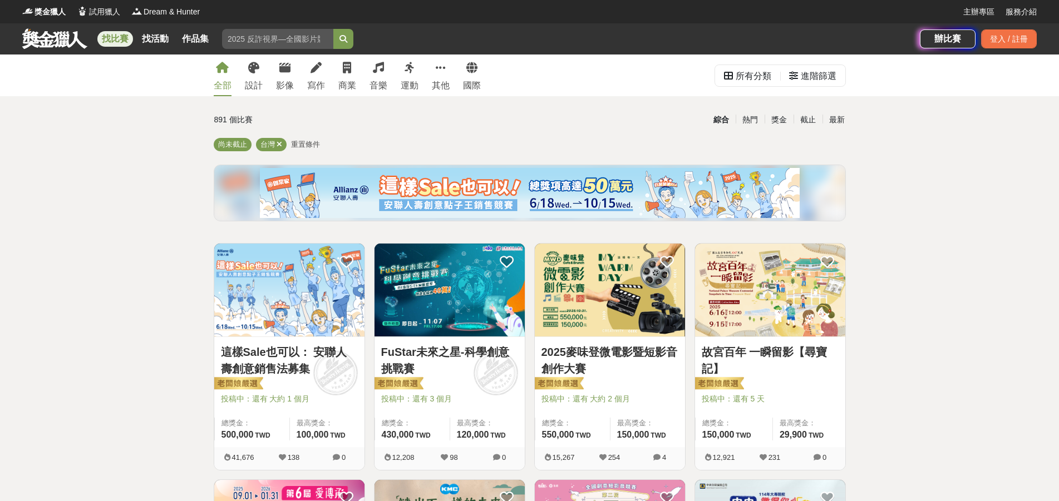
click at [313, 277] on img at bounding box center [289, 290] width 150 height 93
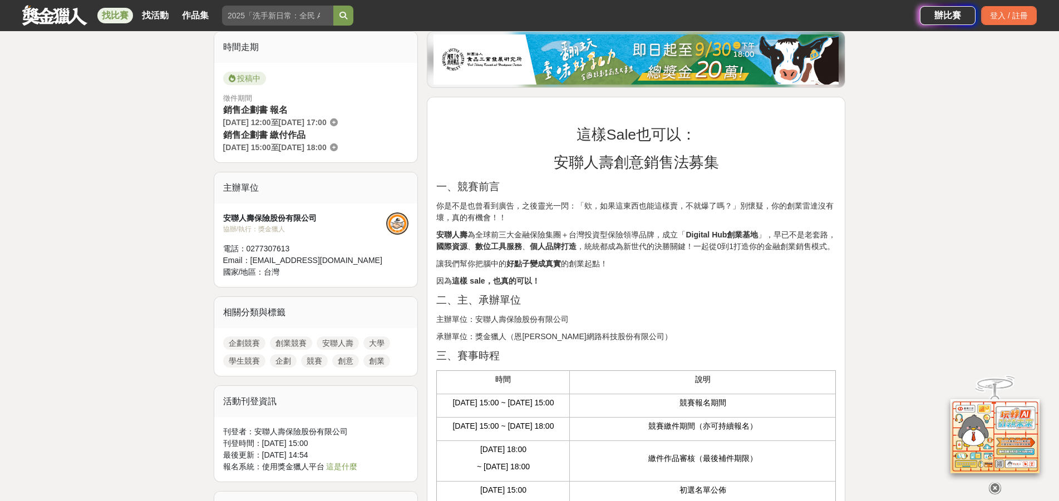
scroll to position [278, 0]
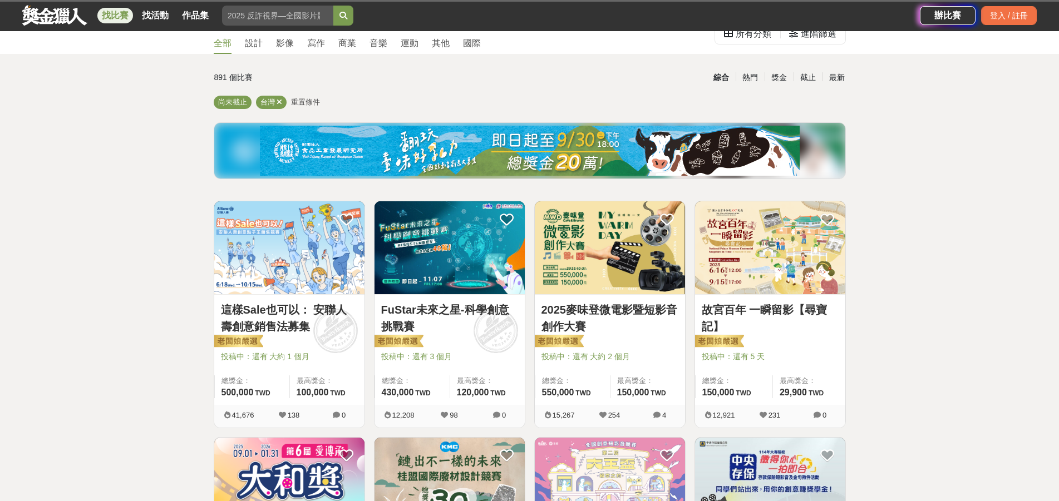
scroll to position [67, 0]
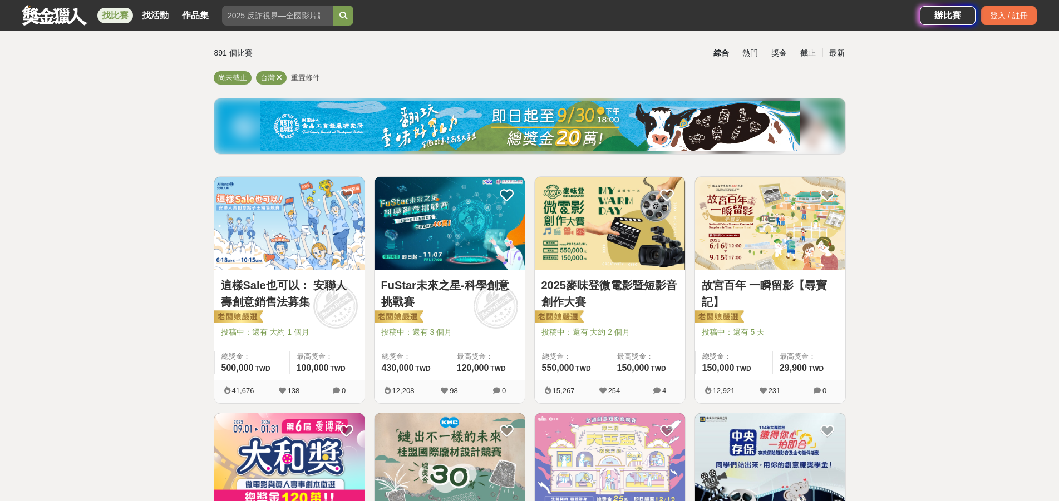
click at [433, 250] on img at bounding box center [449, 223] width 150 height 93
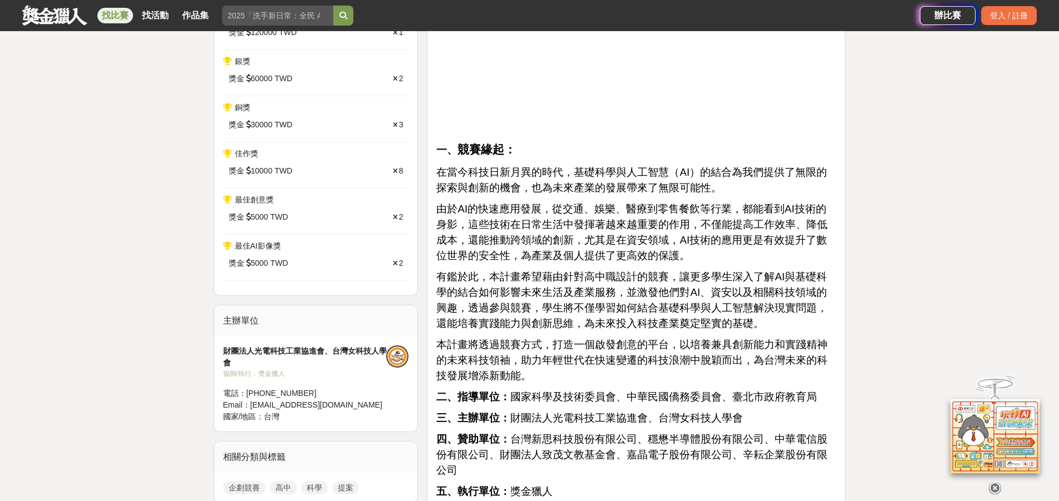
scroll to position [556, 0]
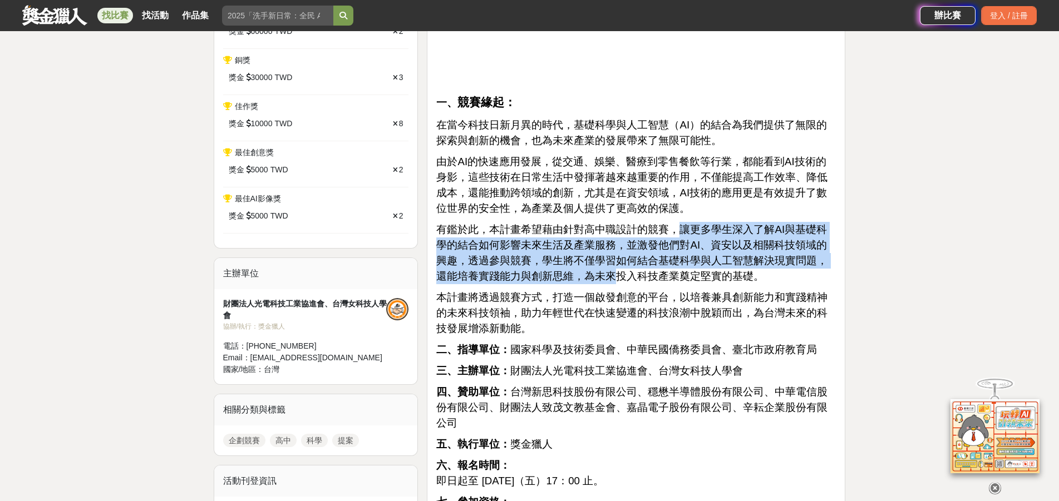
drag, startPoint x: 676, startPoint y: 230, endPoint x: 593, endPoint y: 274, distance: 93.1
click at [593, 274] on span "有鑑於此，本計畫希望藉由針對高中職設計的競賽，讓更多學生深入了解AI與基礎科學的結合如何影響未來生活及產業服務，並激發他們對AI、資安以及相關科技領域的興趣，…" at bounding box center [631, 253] width 391 height 58
drag, startPoint x: 594, startPoint y: 274, endPoint x: 584, endPoint y: 274, distance: 10.0
click at [595, 274] on span "有鑑於此，本計畫希望藉由針對高中職設計的競賽，讓更多學生深入了解AI與基礎科學的結合如何影響未來生活及產業服務，並激發他們對AI、資安以及相關科技領域的興趣，…" at bounding box center [631, 253] width 391 height 58
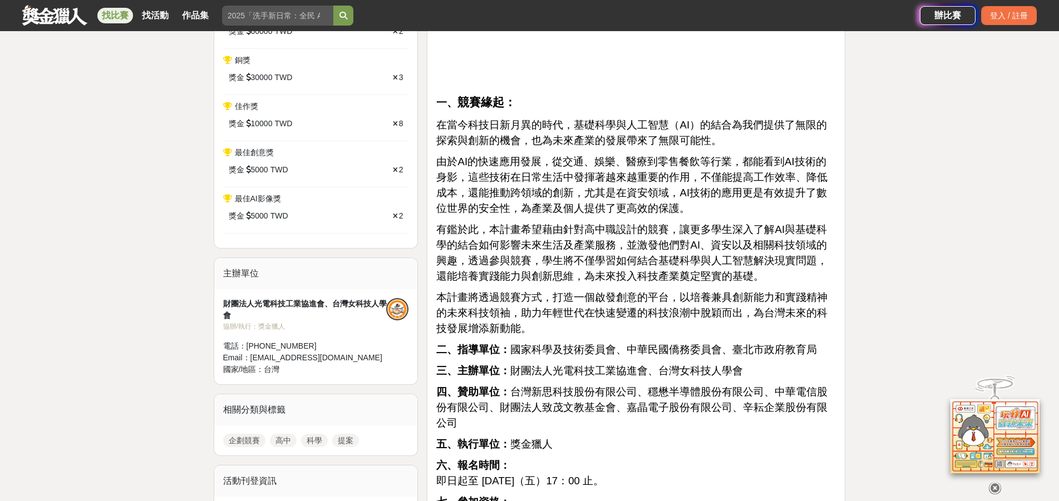
click at [614, 270] on span "有鑑於此，本計畫希望藉由針對高中職設計的競賽，讓更多學生深入了解AI與基礎科學的結合如何影響未來生活及產業服務，並激發他們對AI、資安以及相關科技領域的興趣，…" at bounding box center [631, 253] width 391 height 58
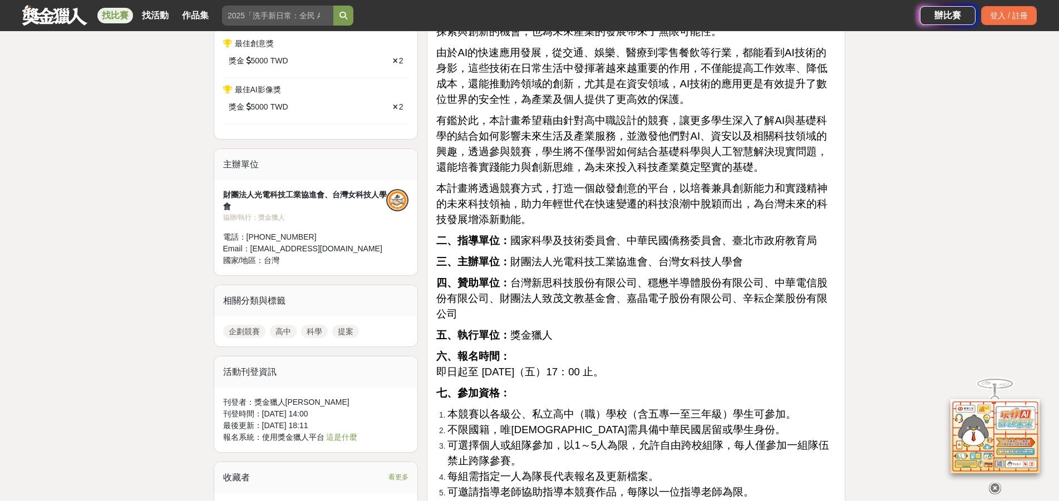
scroll to position [668, 0]
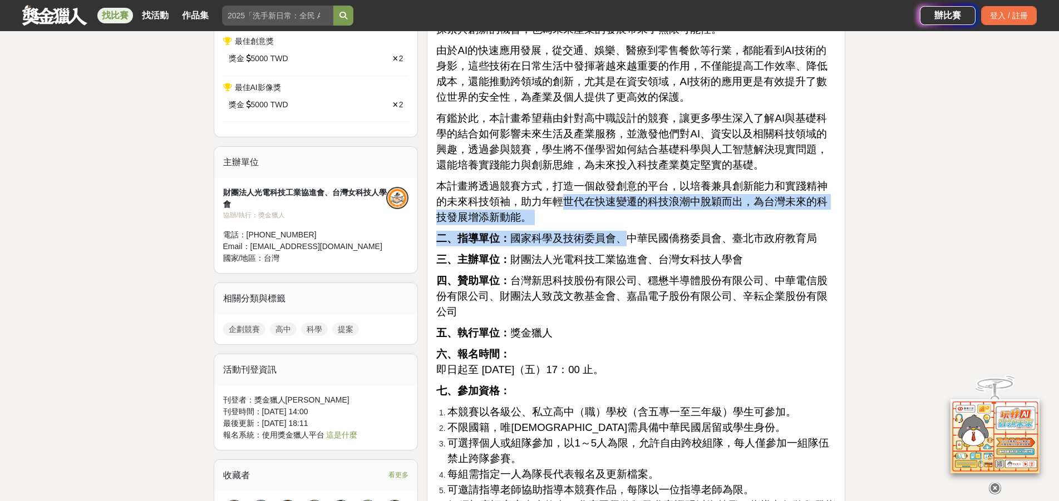
drag, startPoint x: 554, startPoint y: 195, endPoint x: 621, endPoint y: 234, distance: 77.3
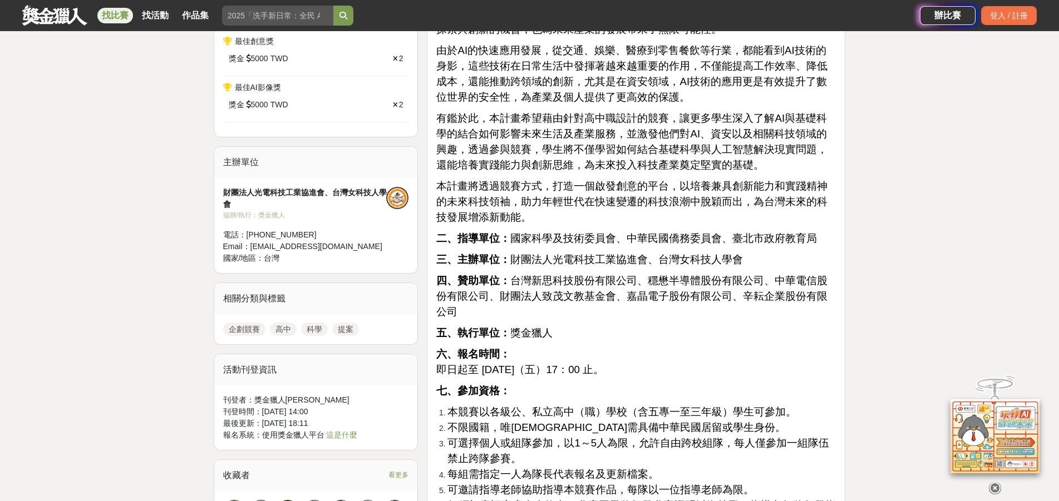
drag, startPoint x: 532, startPoint y: 286, endPoint x: 513, endPoint y: 284, distance: 19.6
click at [529, 286] on span "四、贊助單位： 台灣新思科技股份有限公司、穩懋半導體股份有限公司、中華電信股份有限公司、財團法人致茂文教基金會、嘉晶電子股份有限公司、辛耘企業股份有限公司" at bounding box center [631, 296] width 391 height 43
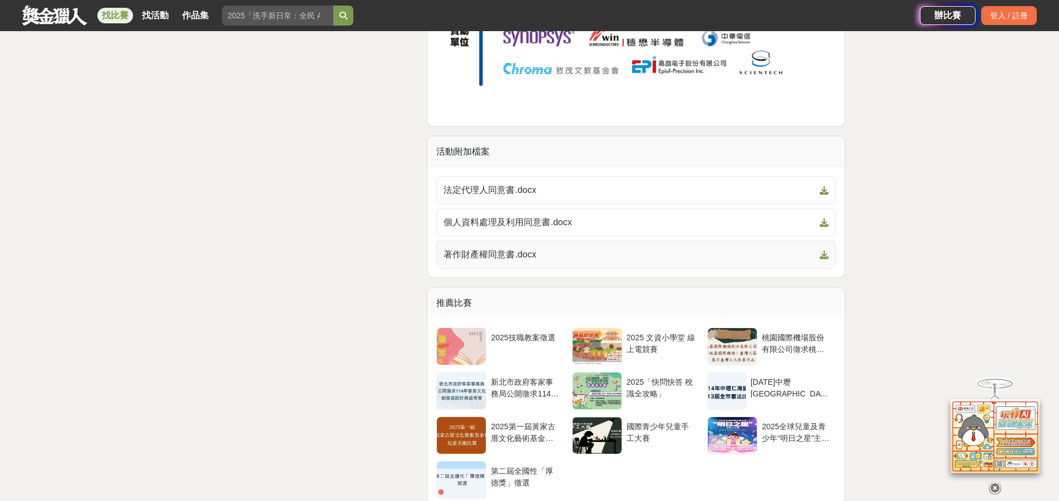
scroll to position [4674, 0]
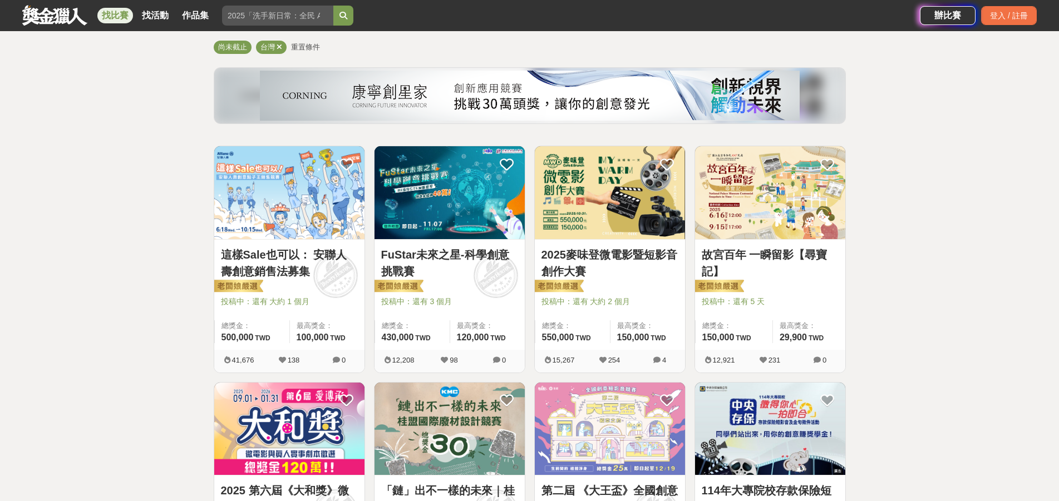
scroll to position [67, 0]
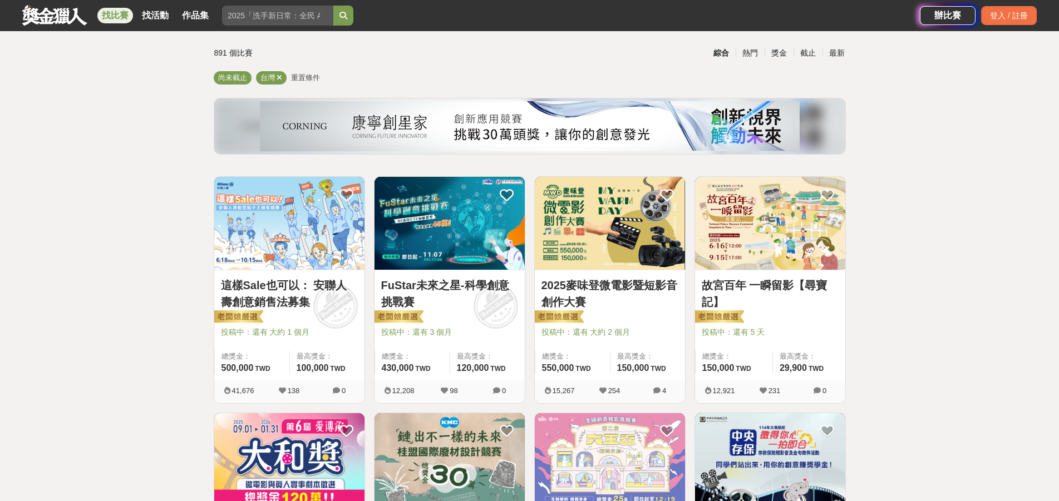
click at [745, 253] on img at bounding box center [770, 223] width 150 height 93
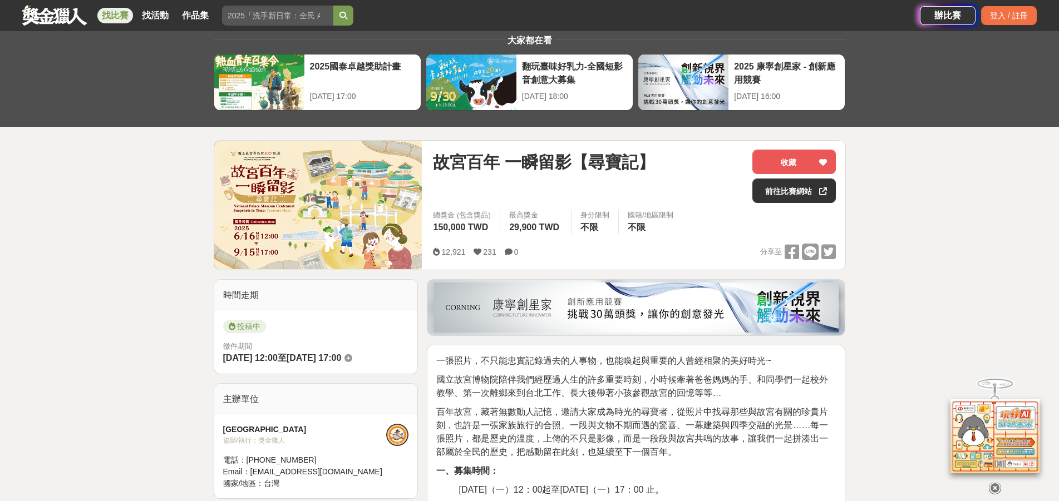
scroll to position [223, 0]
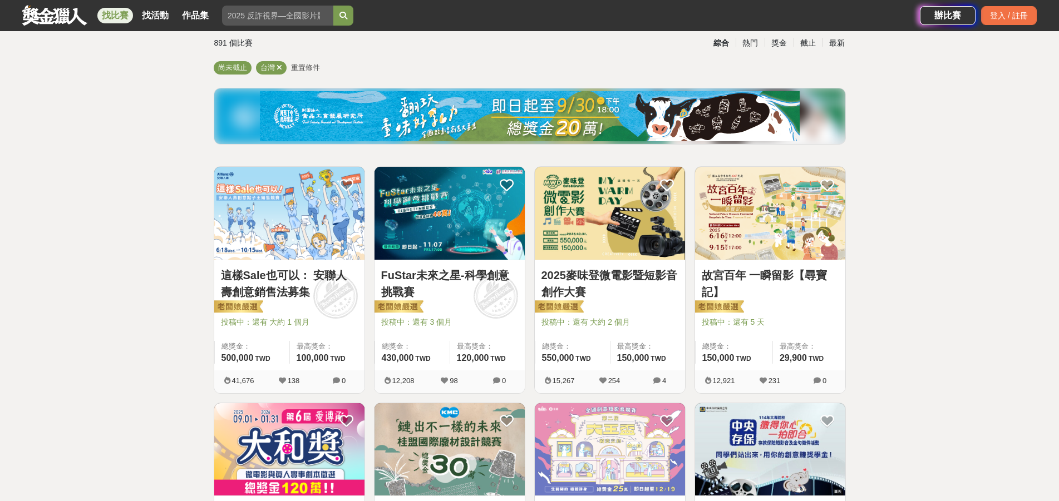
scroll to position [345, 0]
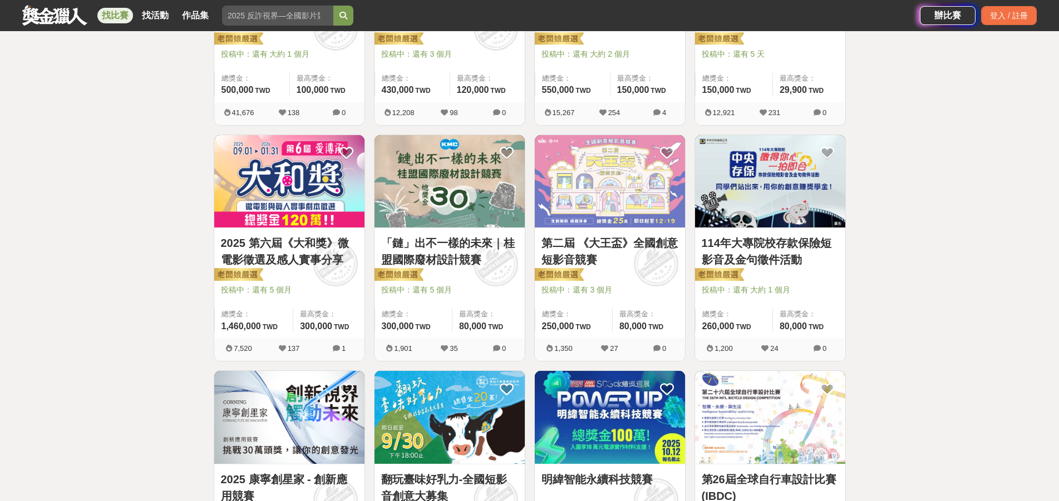
click at [256, 183] on img at bounding box center [289, 181] width 150 height 93
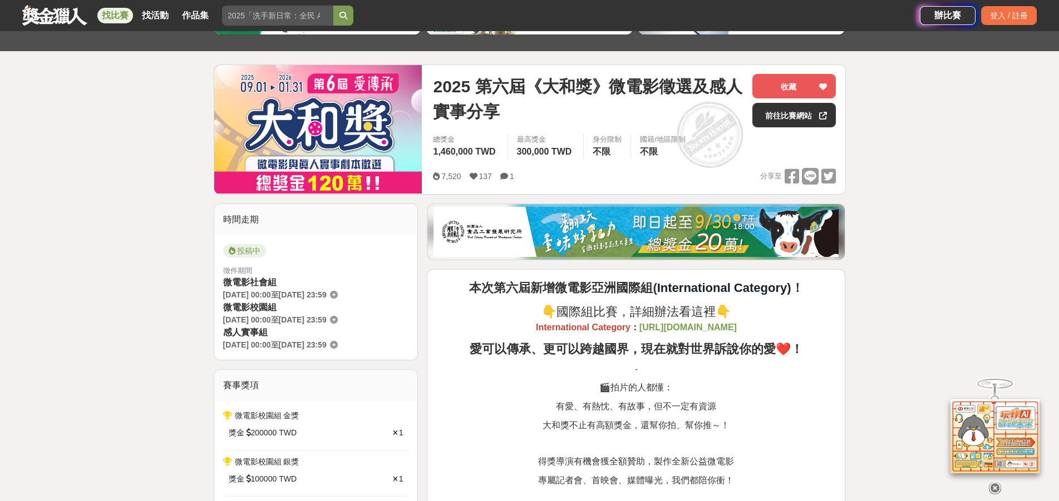
scroll to position [111, 0]
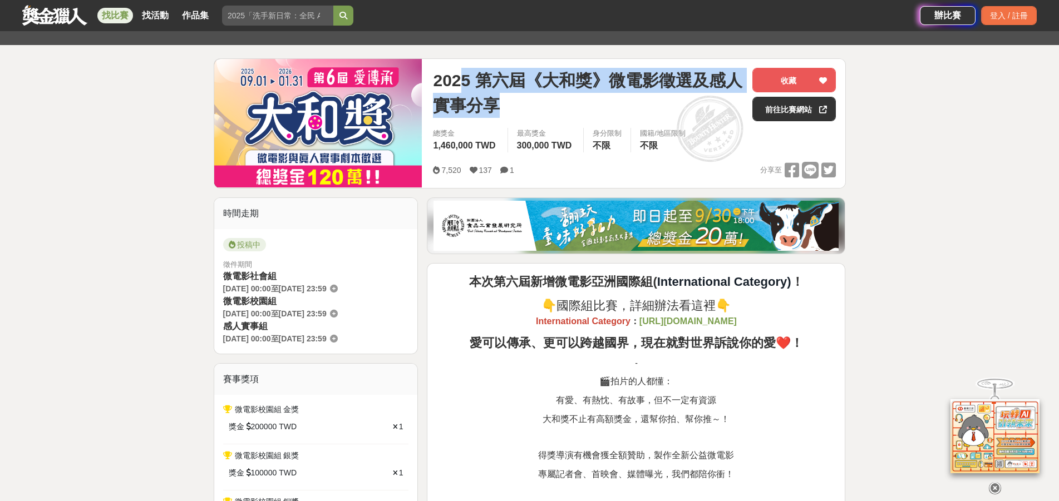
drag, startPoint x: 462, startPoint y: 87, endPoint x: 607, endPoint y: 111, distance: 146.1
click at [608, 109] on span "2025 第六屆《大和獎》微電影徵選及感人實事分享" at bounding box center [588, 93] width 311 height 50
drag, startPoint x: 604, startPoint y: 115, endPoint x: 594, endPoint y: 116, distance: 9.5
click at [603, 115] on span "2025 第六屆《大和獎》微電影徵選及感人實事分享" at bounding box center [588, 93] width 311 height 50
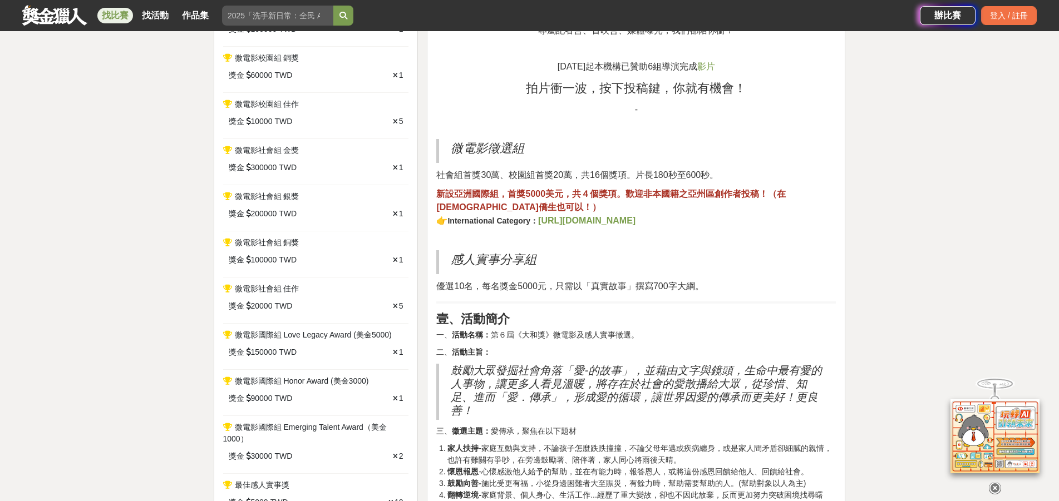
scroll to position [556, 0]
drag, startPoint x: 534, startPoint y: 174, endPoint x: 596, endPoint y: 174, distance: 61.8
click at [575, 175] on span "社會組首獎30萬、校園組首獎20萬，共16個獎項。片長180秒至600秒。" at bounding box center [577, 173] width 282 height 9
click at [616, 168] on p "社會組首獎30萬、校園組首獎20萬，共16個獎項。片長180秒至600秒。" at bounding box center [636, 173] width 400 height 13
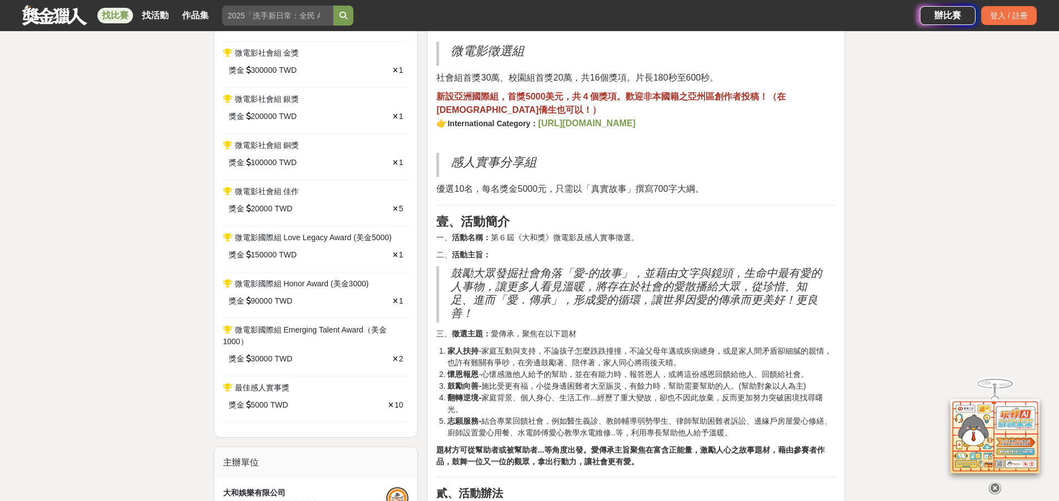
scroll to position [668, 0]
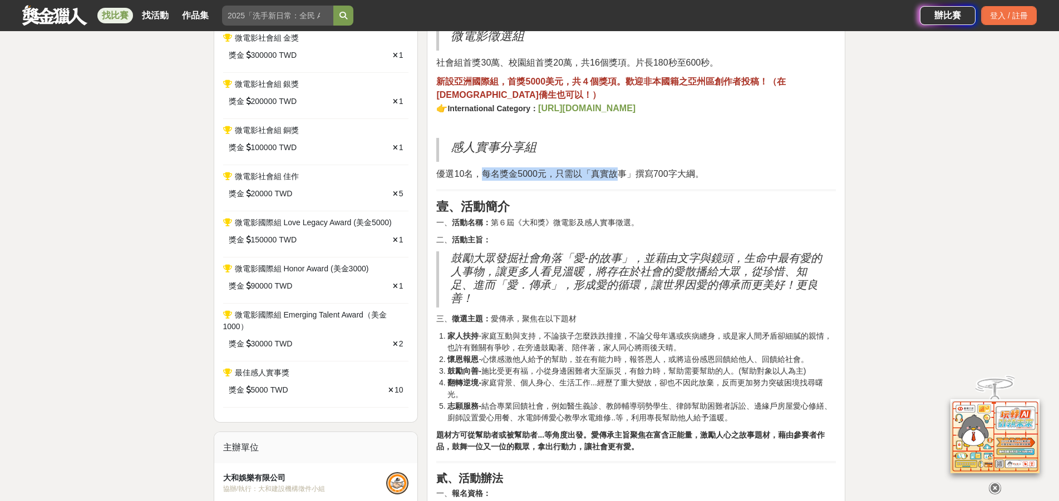
drag, startPoint x: 485, startPoint y: 179, endPoint x: 561, endPoint y: 198, distance: 78.4
click at [613, 180] on p "優選10名，每名獎金5000元，只需以「真實故事」撰寫700字大綱。" at bounding box center [636, 173] width 400 height 13
click at [558, 200] on h2 "壹、活動簡介" at bounding box center [636, 207] width 400 height 14
drag, startPoint x: 437, startPoint y: 179, endPoint x: 674, endPoint y: 178, distance: 237.1
click at [674, 178] on p "優選10名，每名獎金5000元，只需以「真實故事」撰寫700字大綱。" at bounding box center [636, 173] width 400 height 13
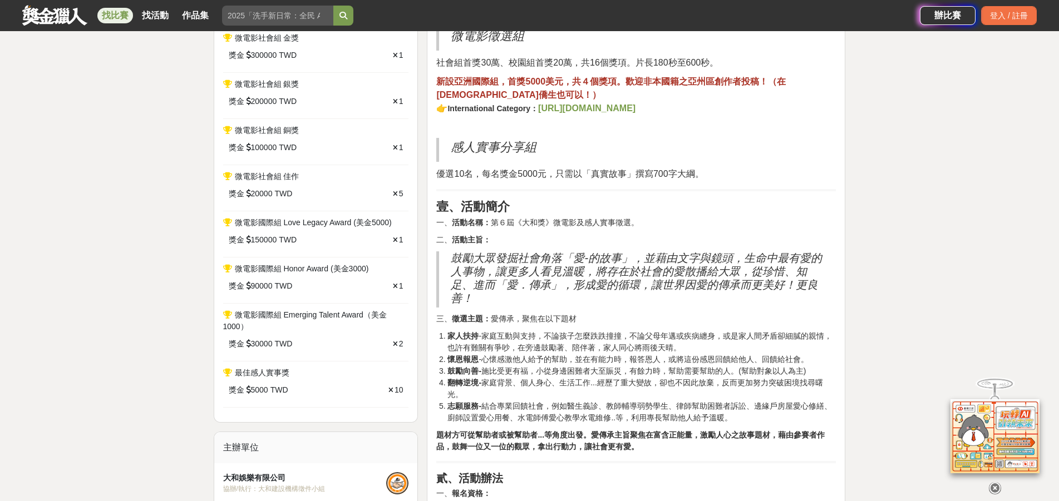
drag, startPoint x: 639, startPoint y: 199, endPoint x: 632, endPoint y: 200, distance: 7.3
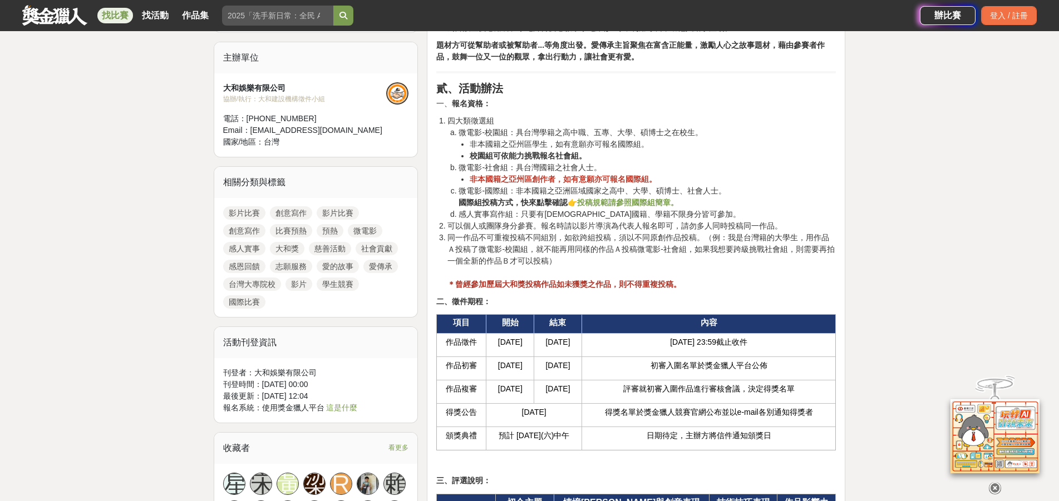
scroll to position [1057, 0]
drag, startPoint x: 446, startPoint y: 133, endPoint x: 629, endPoint y: 137, distance: 183.1
click at [622, 136] on ol "四大類徵選組 微電影-校園組：具台灣學籍之高中職、五專、大學、碩博士之在校生。 非本國籍之亞州區學生，如有意願亦可報名國際組。 校園組可依能力挑戰報名社會組。…" at bounding box center [636, 203] width 400 height 175
drag, startPoint x: 619, startPoint y: 153, endPoint x: 602, endPoint y: 151, distance: 16.8
click at [609, 151] on li "校園組可依能力挑戰報名社會組。" at bounding box center [653, 157] width 366 height 12
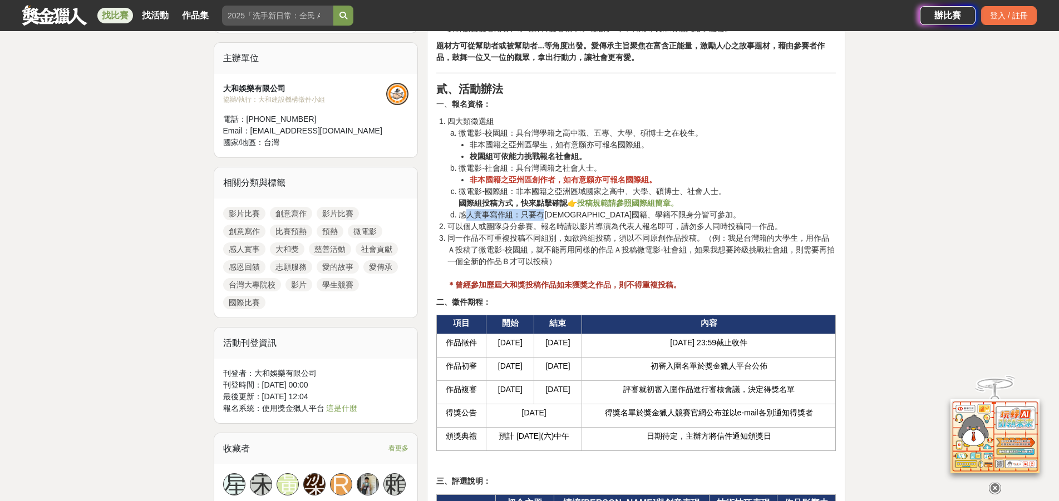
drag, startPoint x: 464, startPoint y: 215, endPoint x: 547, endPoint y: 215, distance: 83.5
click at [544, 215] on li "感人實事寫作組：只要有[DEMOGRAPHIC_DATA]國籍、學籍不限身分皆可參加。" at bounding box center [647, 215] width 377 height 12
click at [549, 214] on li "感人實事寫作組：只要有[DEMOGRAPHIC_DATA]國籍、學籍不限身分皆可參加。" at bounding box center [647, 215] width 377 height 12
drag, startPoint x: 455, startPoint y: 233, endPoint x: 532, endPoint y: 238, distance: 77.5
click at [532, 238] on li "同一作品不可重複投稿不同組別，如欲跨組投稿，須以不同原創作品投稿。（例：我是台灣籍的大學生，用作品Ａ投稿了微電影-校園組，就不能再用同樣的作品Ａ投稿微電影-社…" at bounding box center [641, 262] width 388 height 58
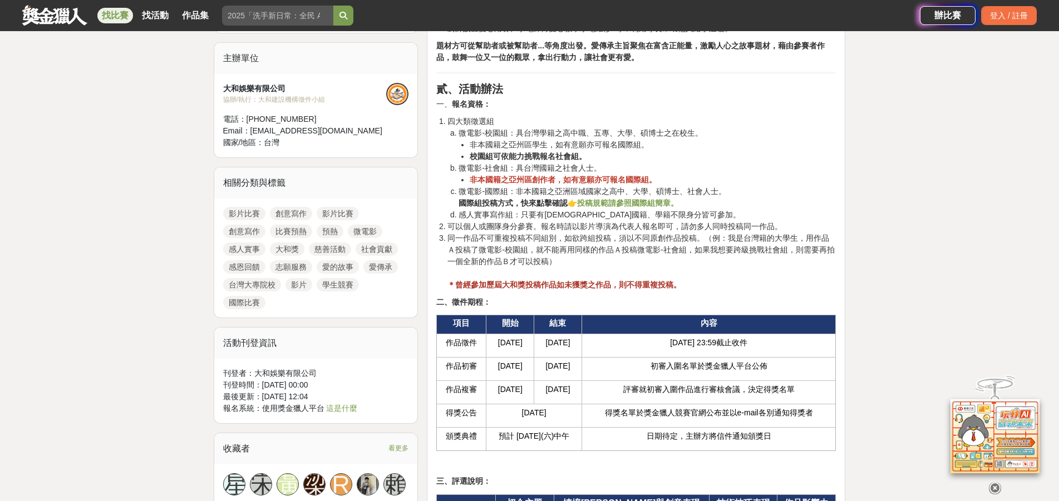
click at [549, 230] on li "可以個人或團隊身分參賽。報名時請以影片導演為代表人報名即可，請勿多人同時投稿同一作品。" at bounding box center [641, 227] width 388 height 12
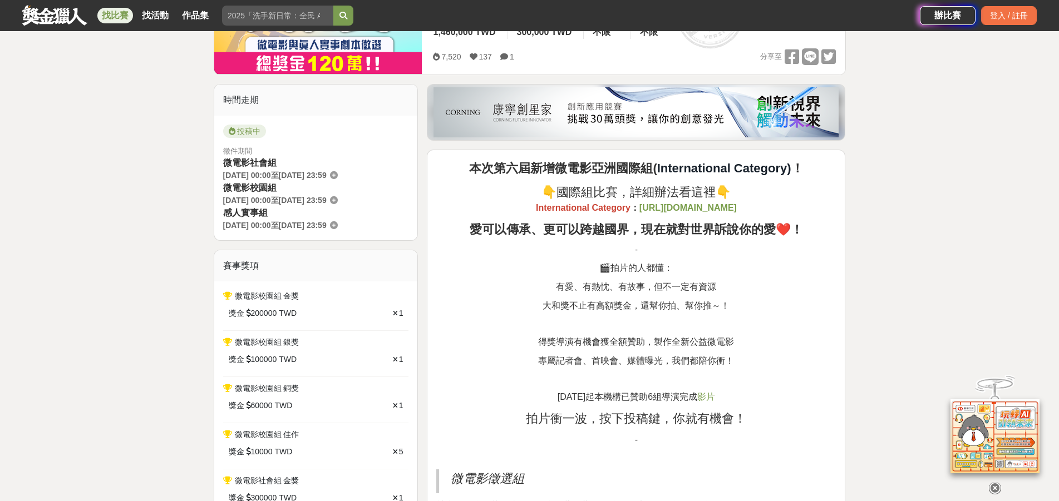
scroll to position [223, 0]
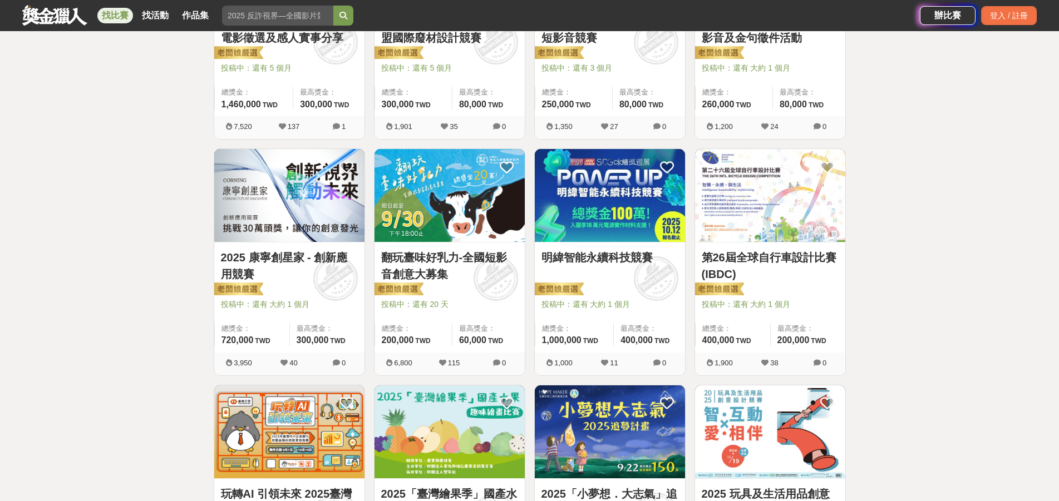
scroll to position [568, 0]
click at [469, 259] on link "翻玩臺味好乳力-全國短影音創意大募集" at bounding box center [449, 265] width 137 height 33
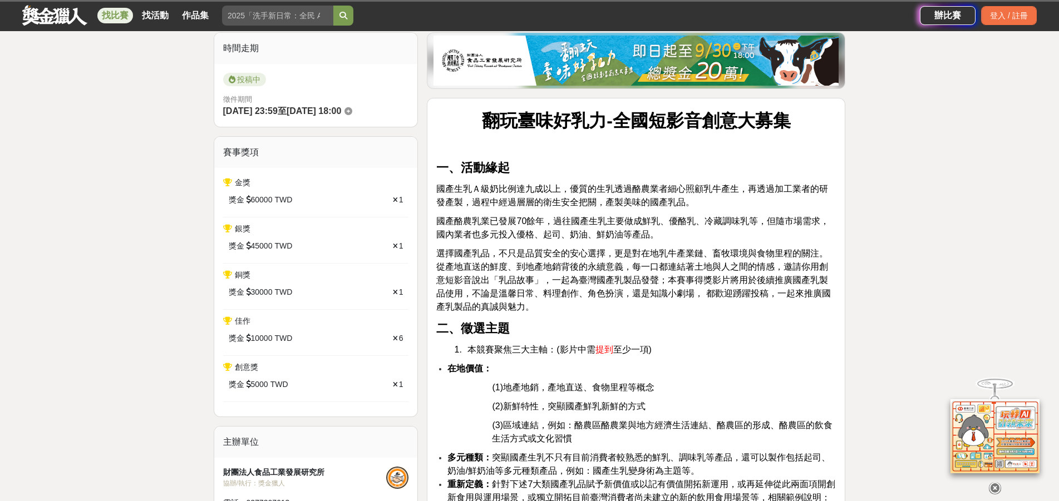
scroll to position [278, 0]
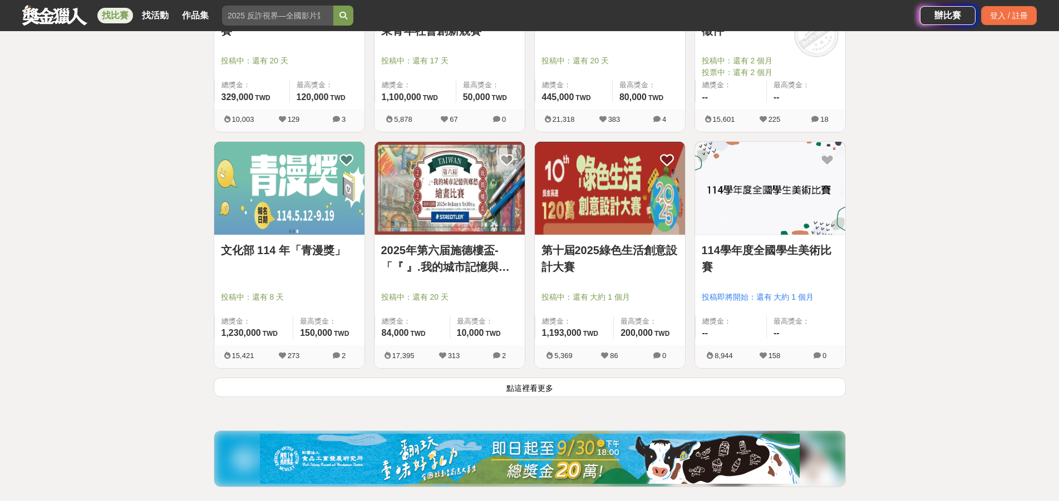
scroll to position [1291, 0]
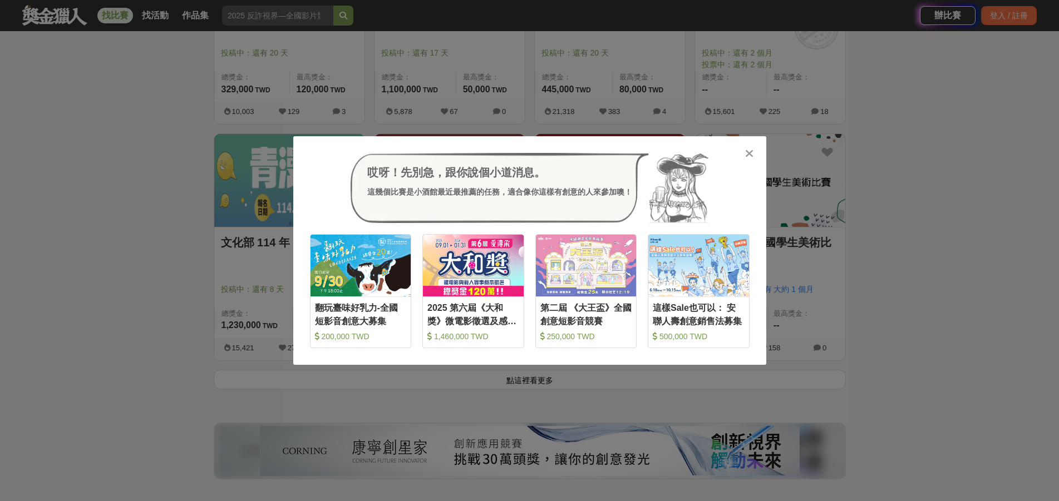
drag, startPoint x: 583, startPoint y: 119, endPoint x: 192, endPoint y: 72, distance: 393.4
click at [569, 119] on div "哎呀！先別急，跟你說個小道消息。 這幾個比賽是小酒館最近最推薦的任務，適合像你這樣有創意的人來參加噢！ 收藏 翻玩臺味好乳力-全國短影音創意大募集 200,0…" at bounding box center [529, 250] width 1059 height 501
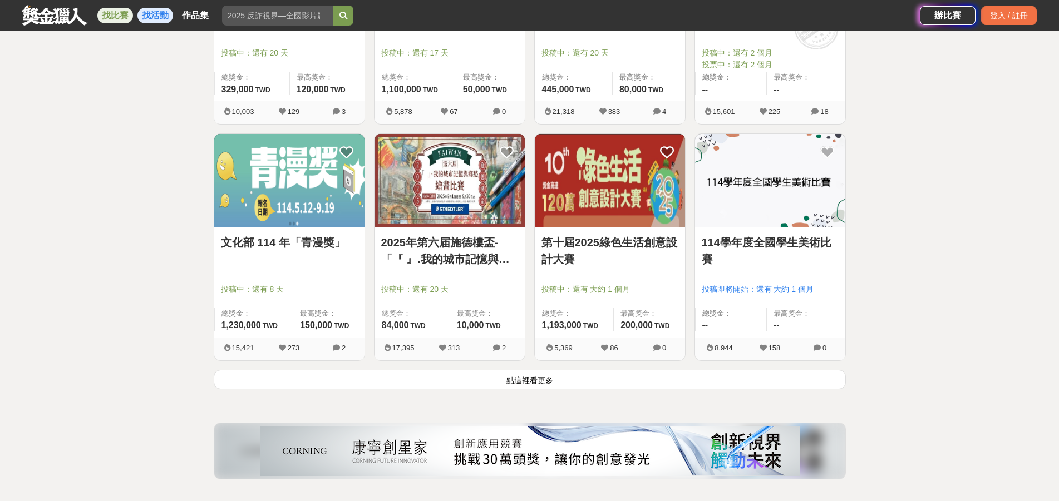
click at [144, 12] on link "找活動" at bounding box center [155, 16] width 36 height 16
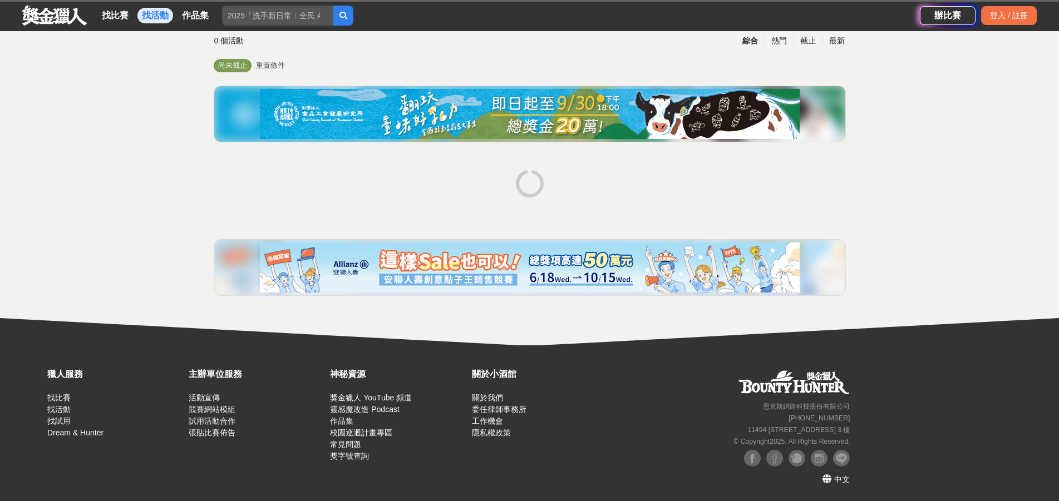
scroll to position [79, 0]
